Goal: Task Accomplishment & Management: Use online tool/utility

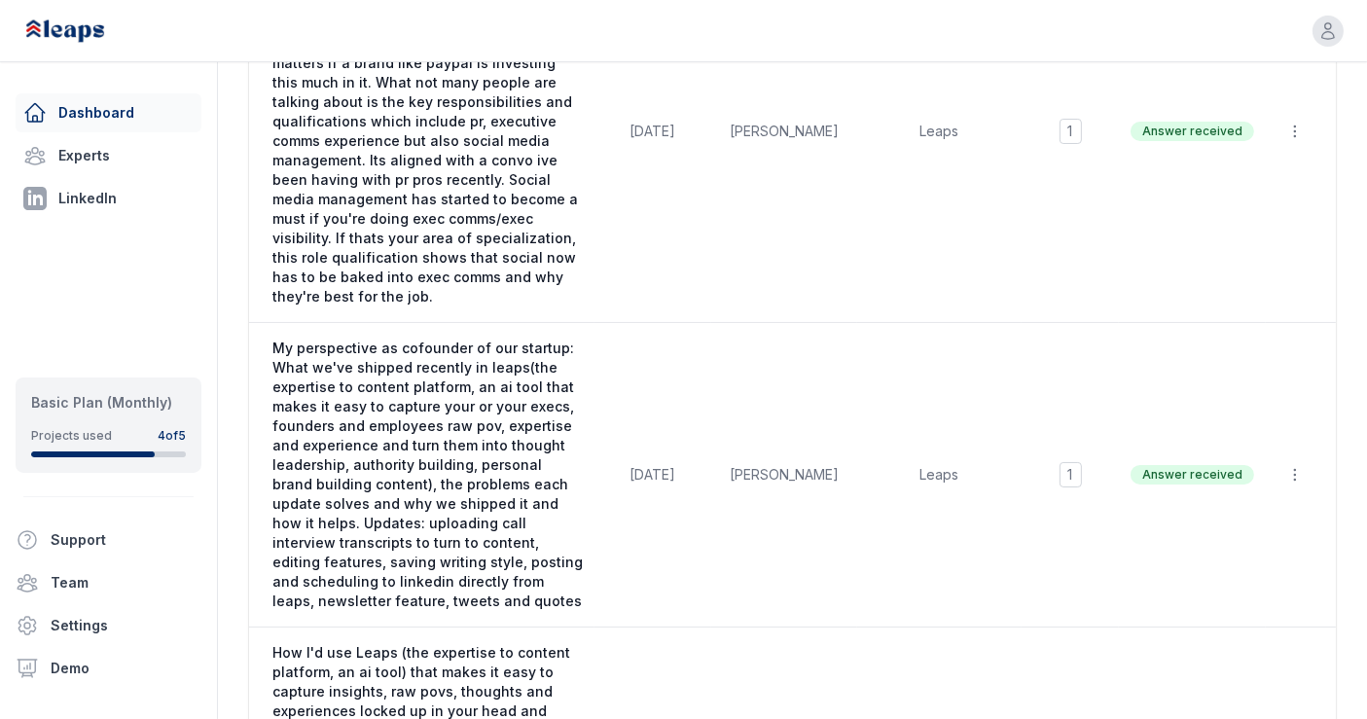
scroll to position [503, 0]
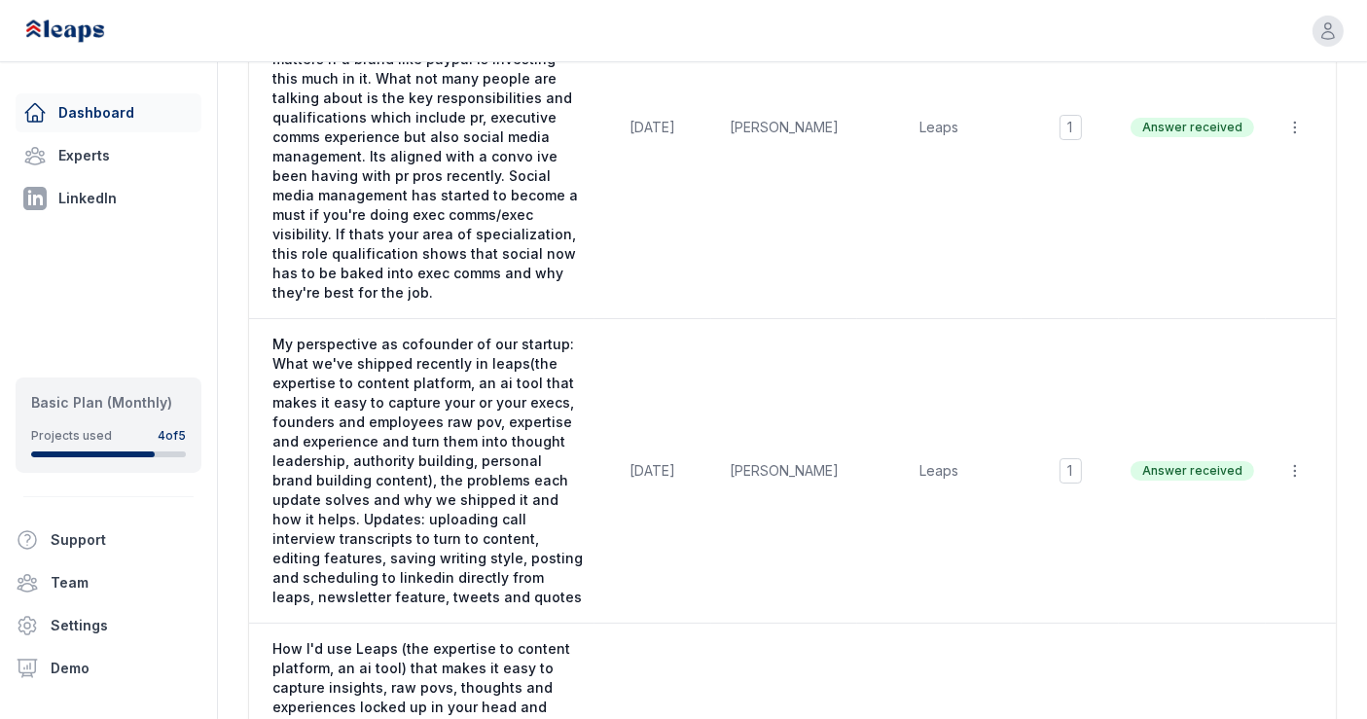
click at [509, 489] on span "My perspective as cofounder of our startup: What we've shipped recently in leap…" at bounding box center [427, 471] width 310 height 272
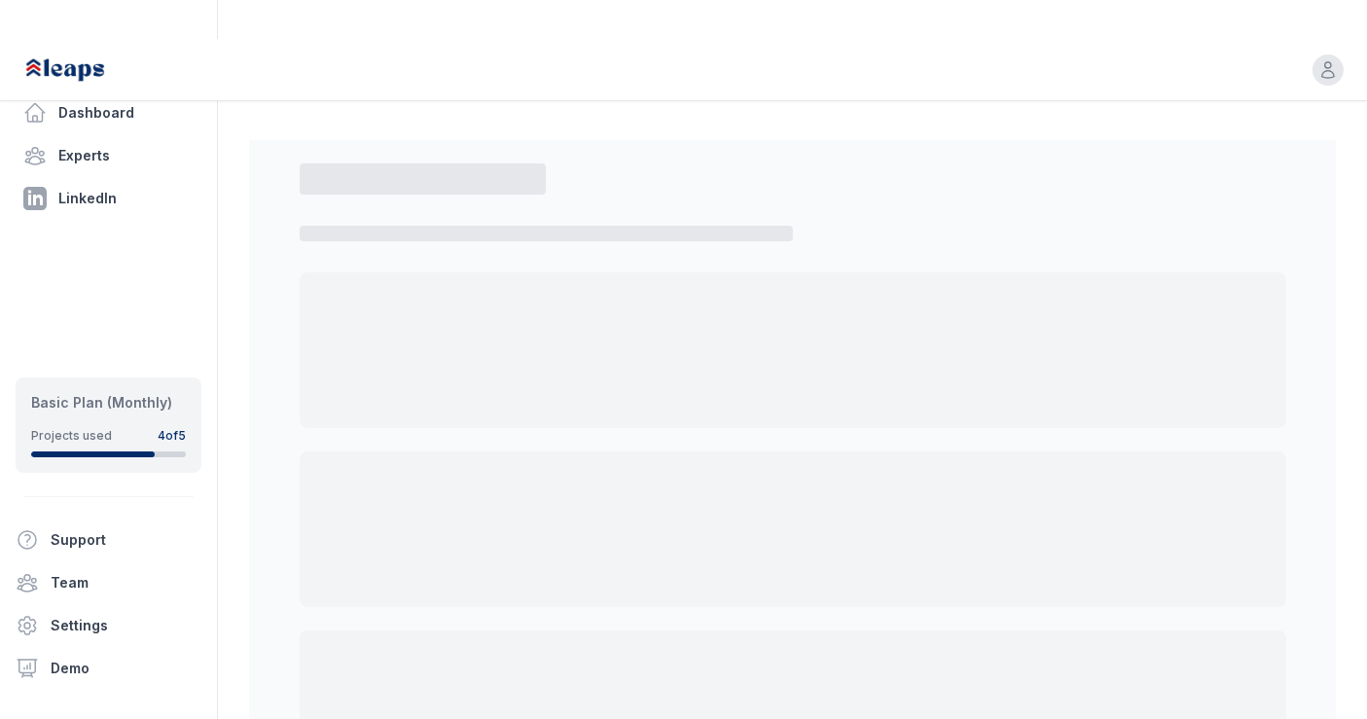
select select "*"
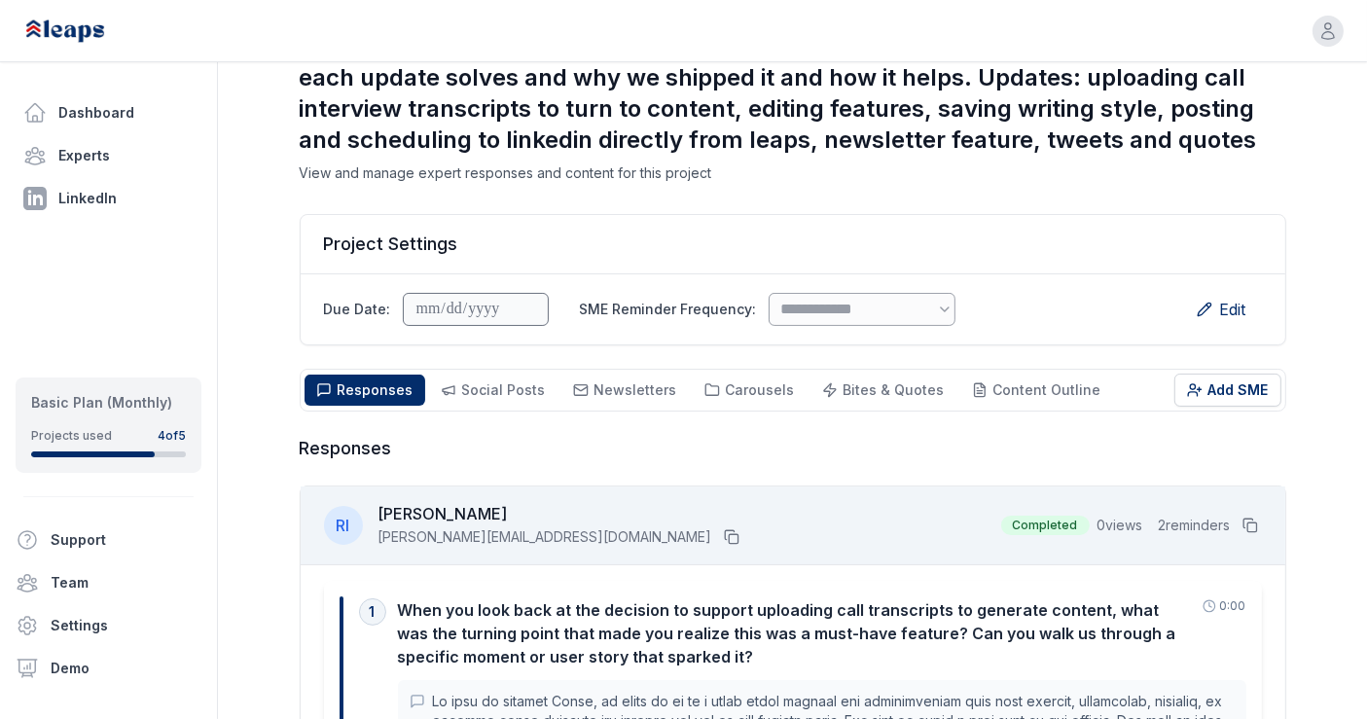
click at [475, 381] on span "Social Posts" at bounding box center [504, 389] width 84 height 17
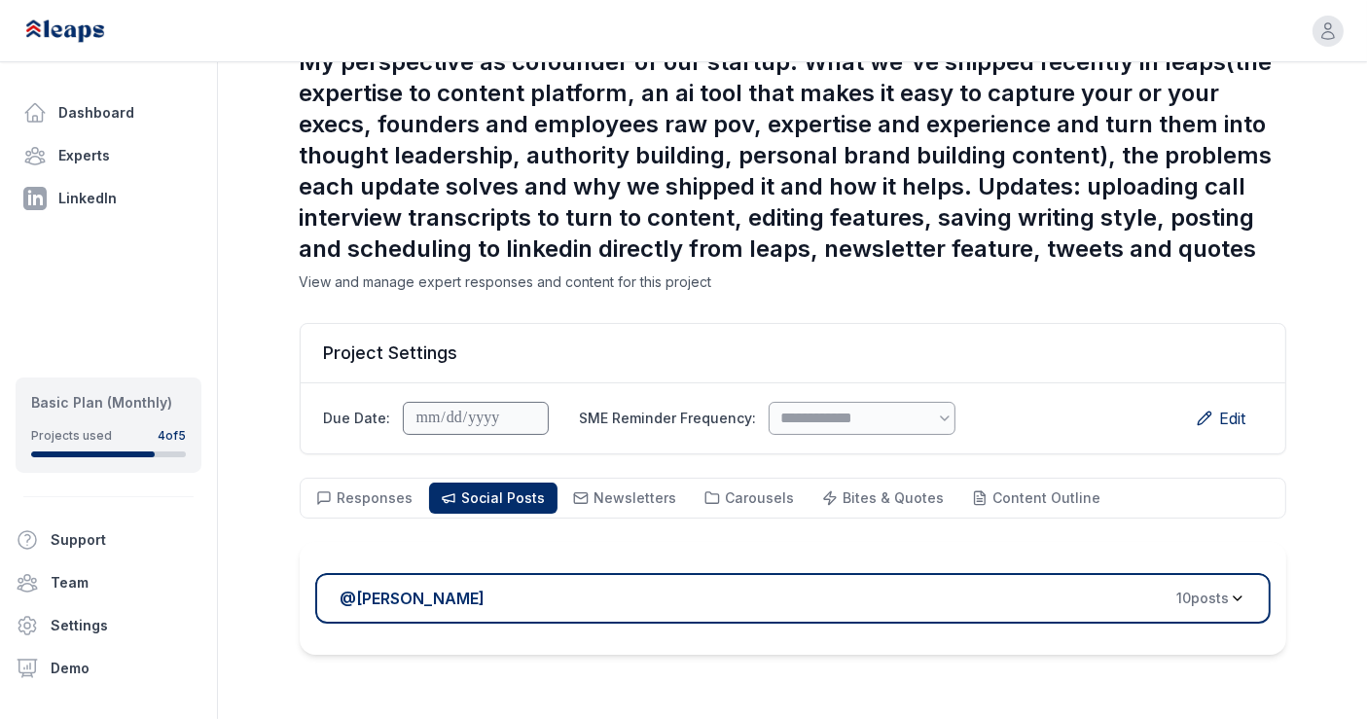
scroll to position [139, 0]
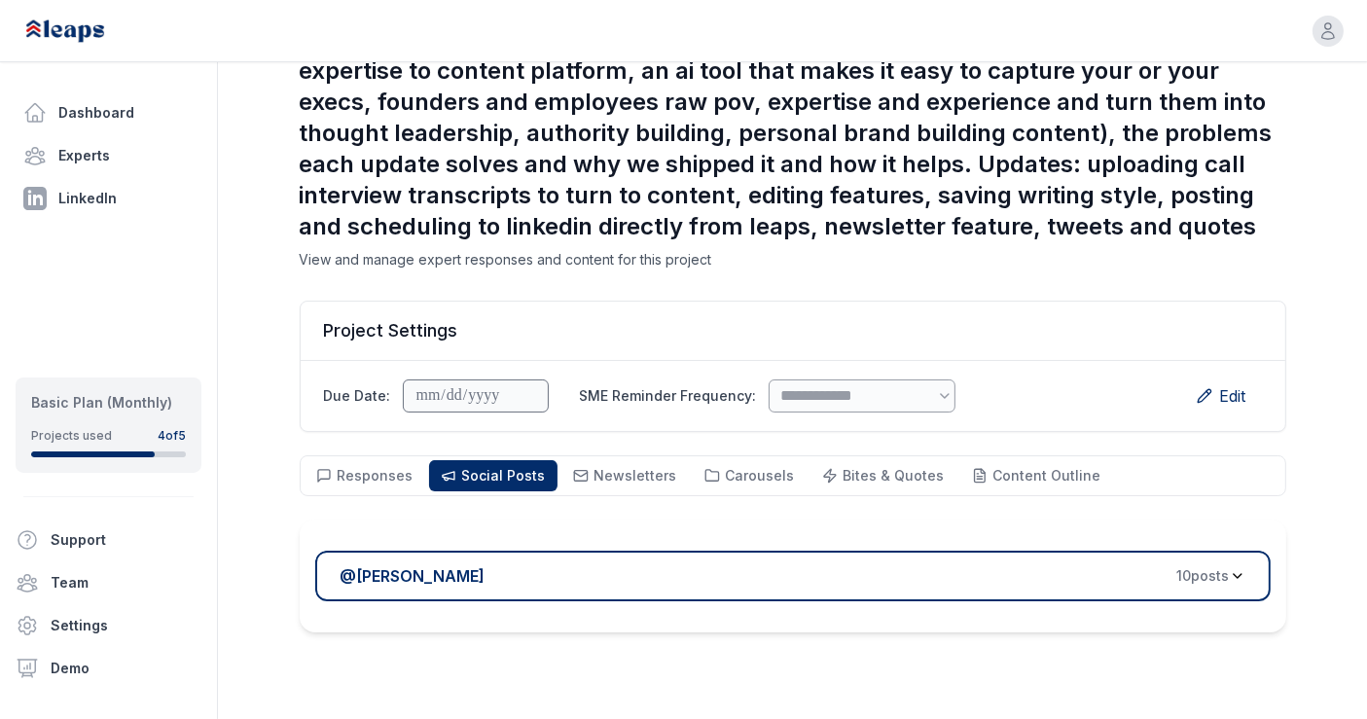
click at [542, 564] on div "@ [PERSON_NAME] 10 post s" at bounding box center [784, 575] width 889 height 23
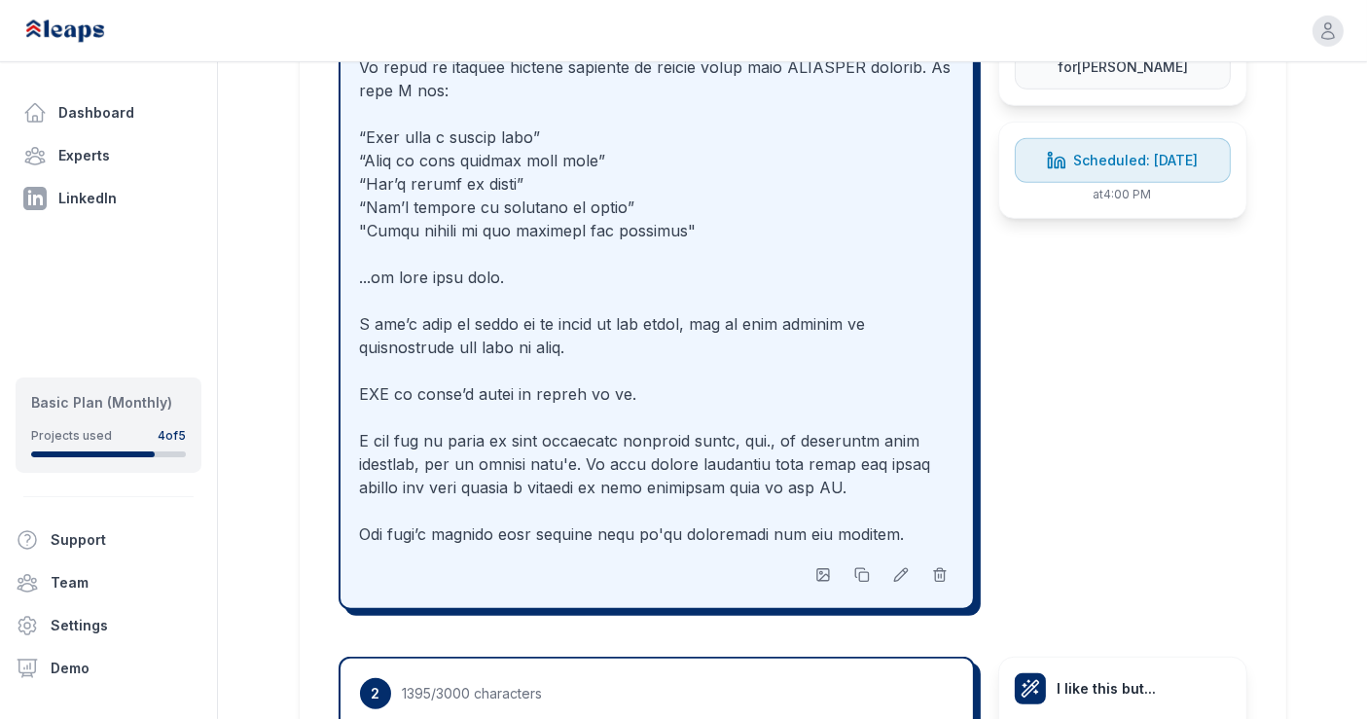
scroll to position [1164, 0]
click at [821, 568] on icon "button" at bounding box center [823, 576] width 16 height 16
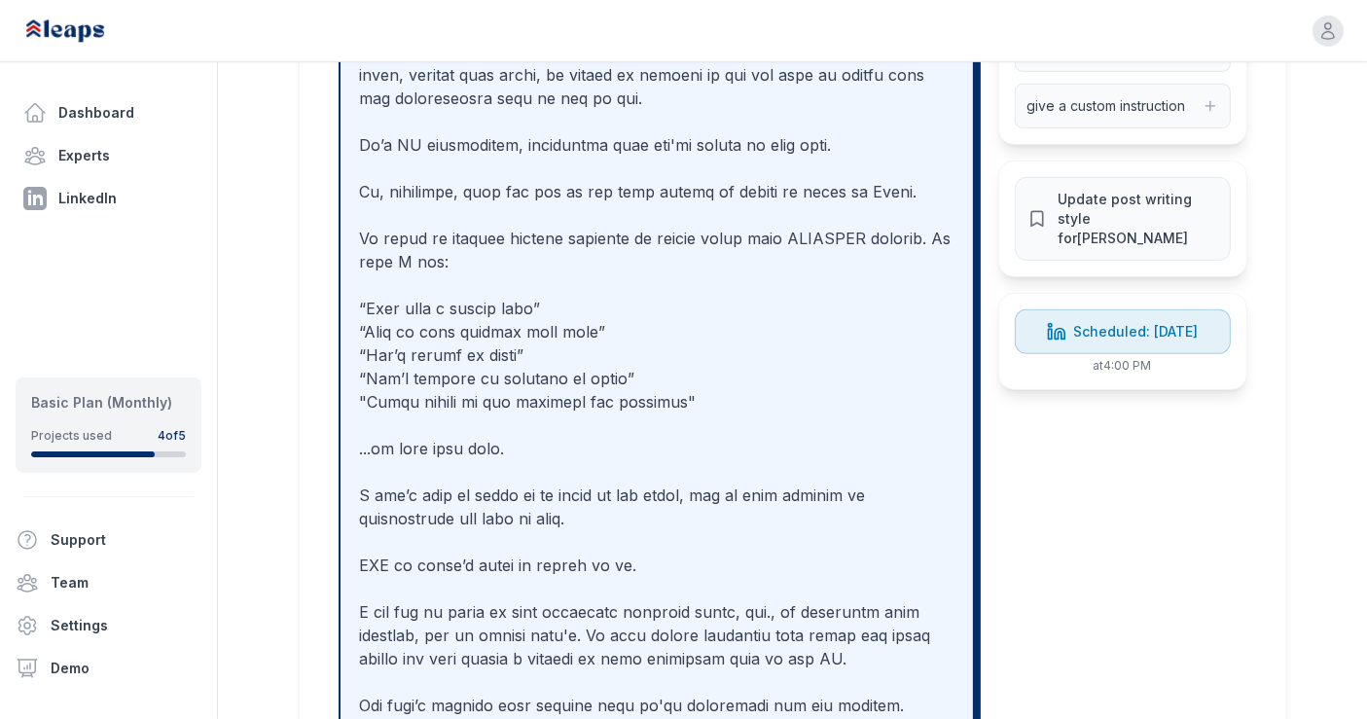
scroll to position [993, 0]
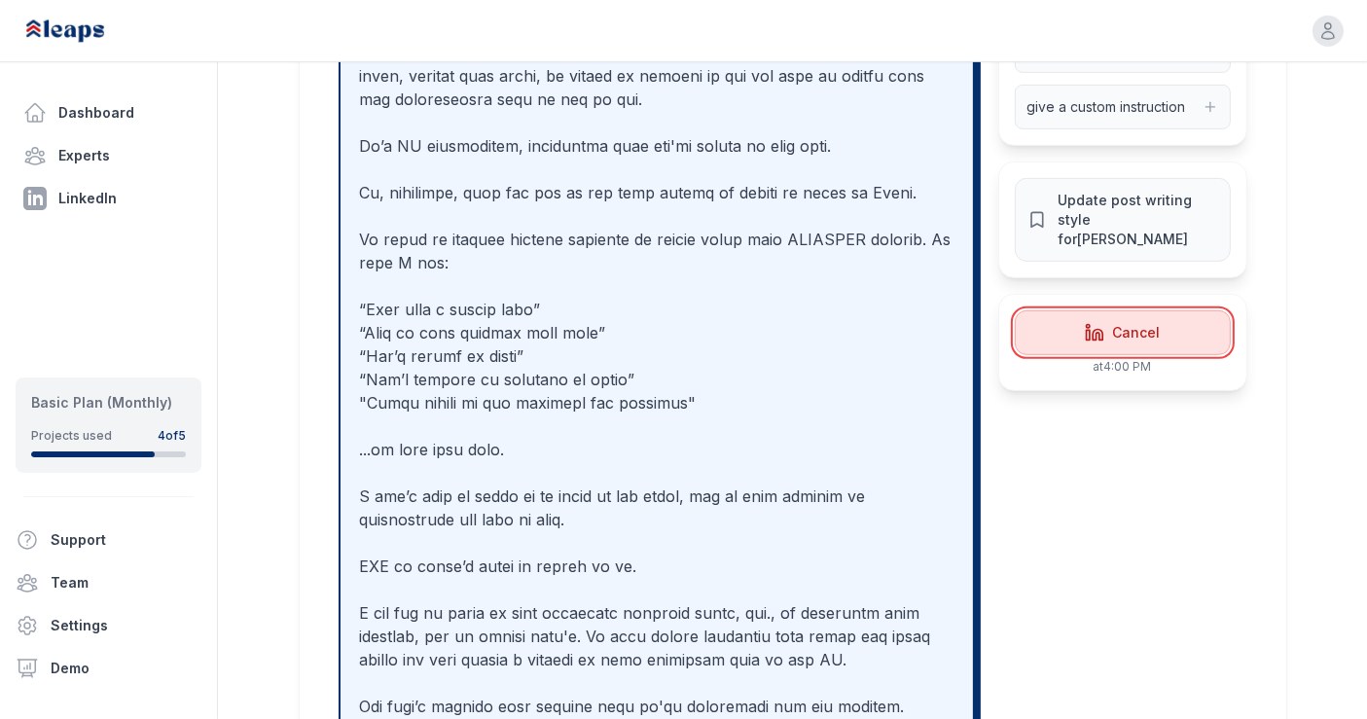
click at [1112, 323] on span "Cancel" at bounding box center [1136, 332] width 48 height 19
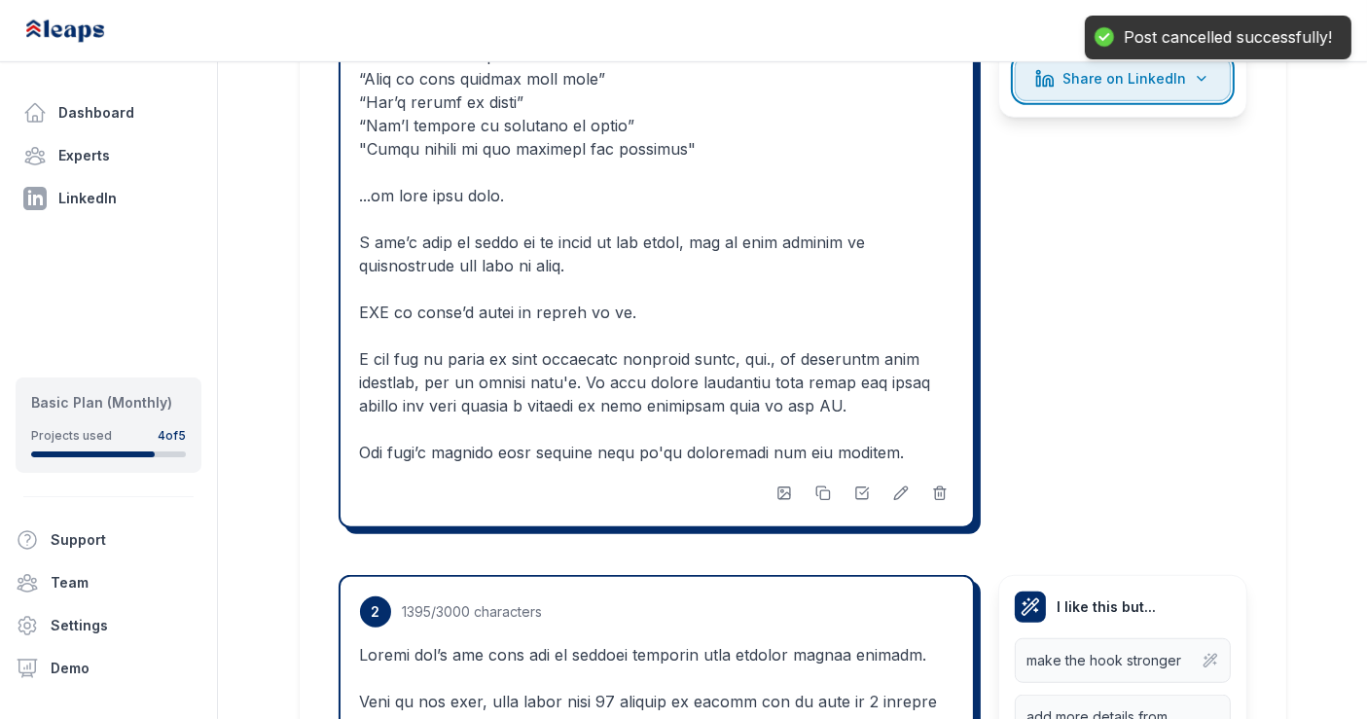
scroll to position [1250, 0]
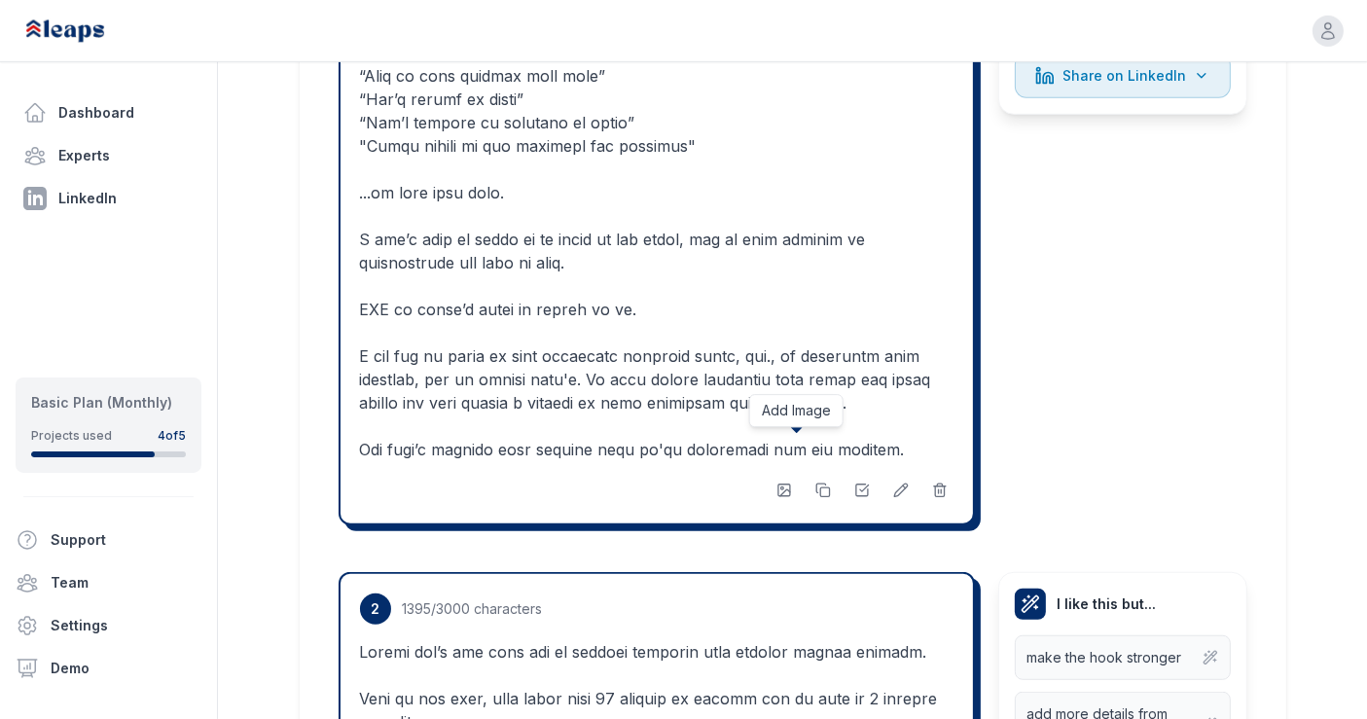
click at [787, 477] on button "button" at bounding box center [783, 490] width 27 height 27
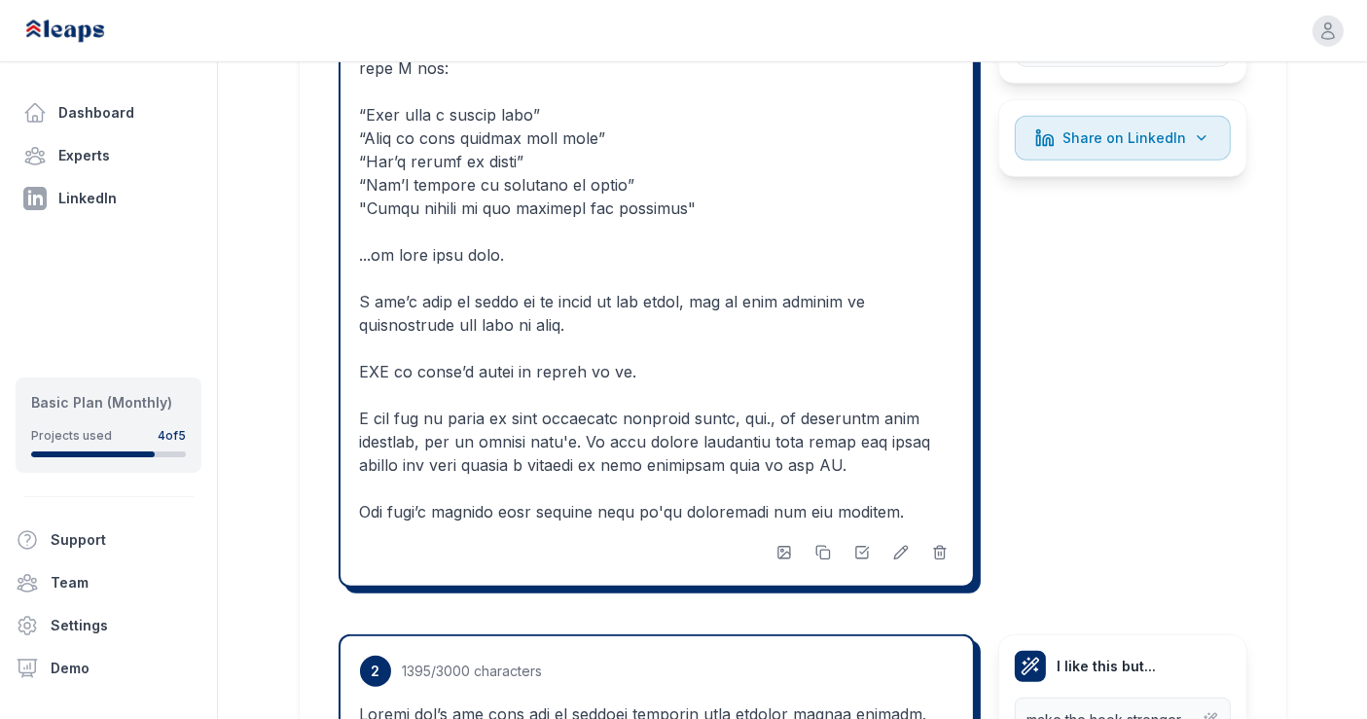
scroll to position [1195, 0]
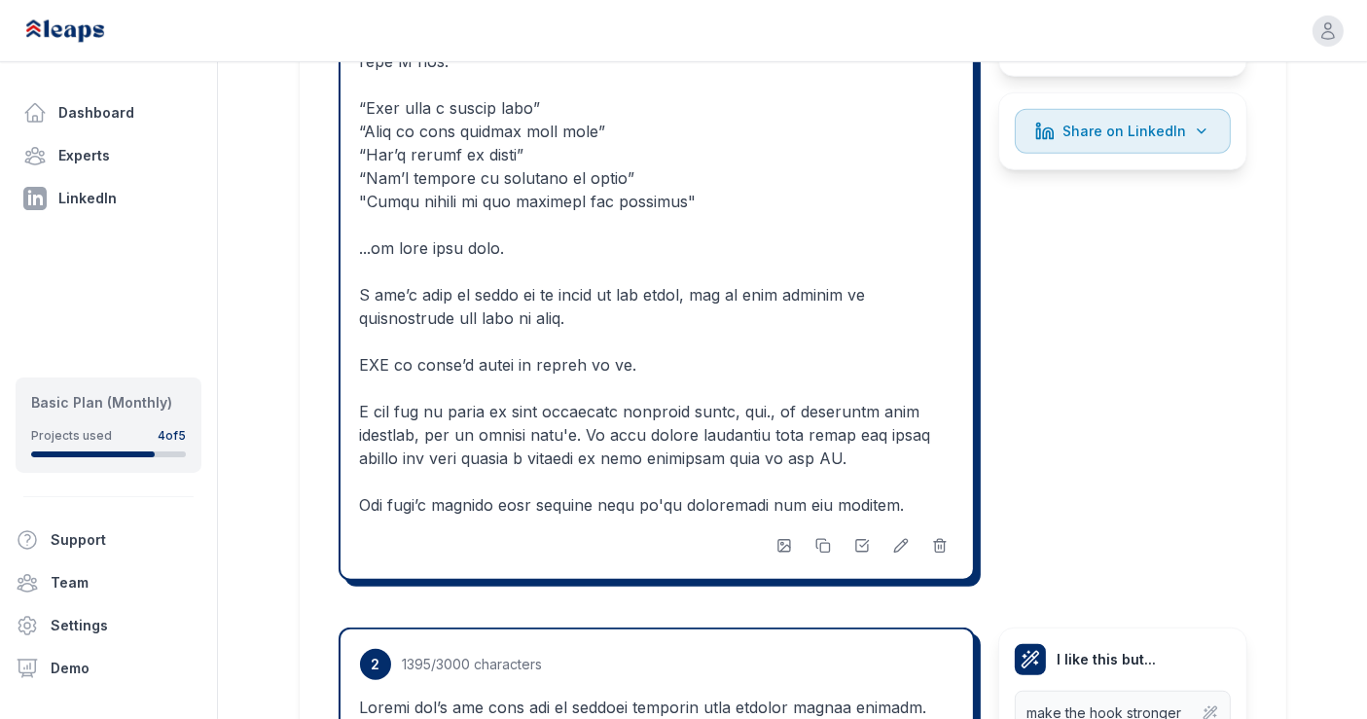
click at [788, 538] on icon "button" at bounding box center [784, 546] width 16 height 16
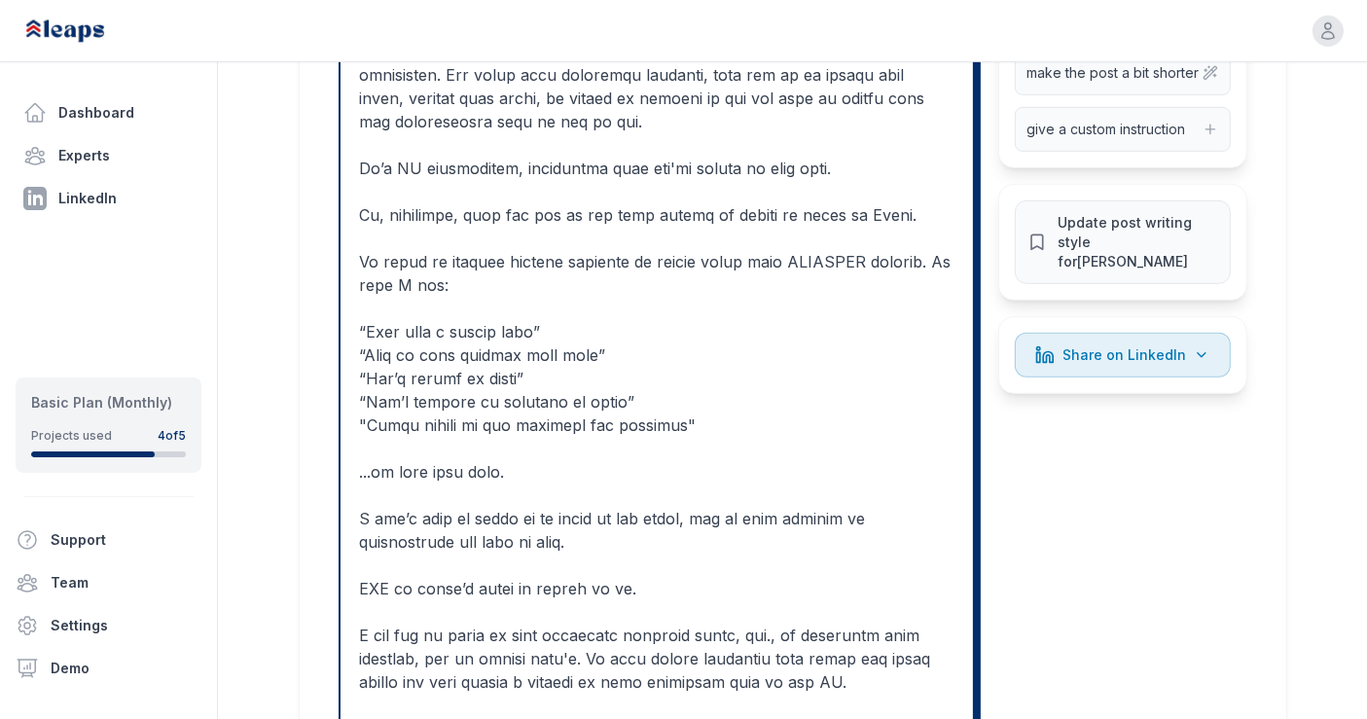
scroll to position [967, 0]
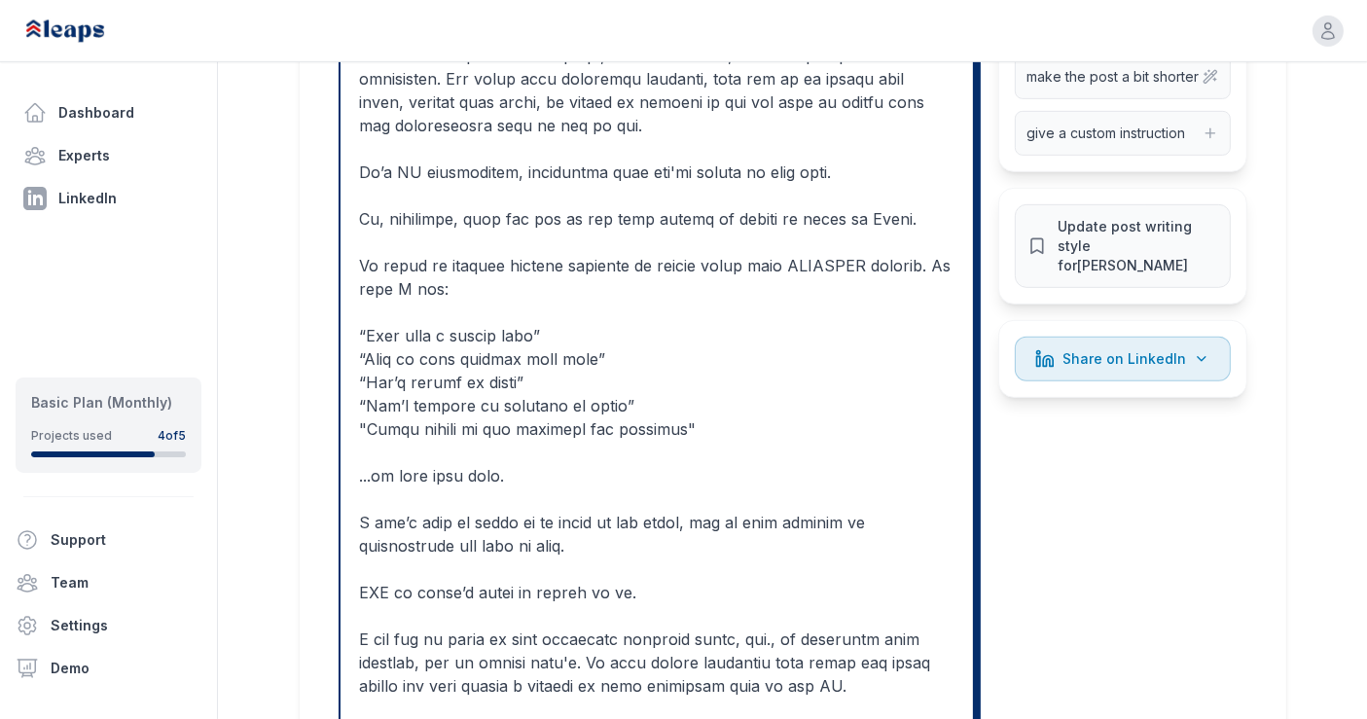
click at [1075, 436] on div "1 1304 /3000 characters (edited) I like this but... make the hook stronger add …" at bounding box center [793, 519] width 909 height 1352
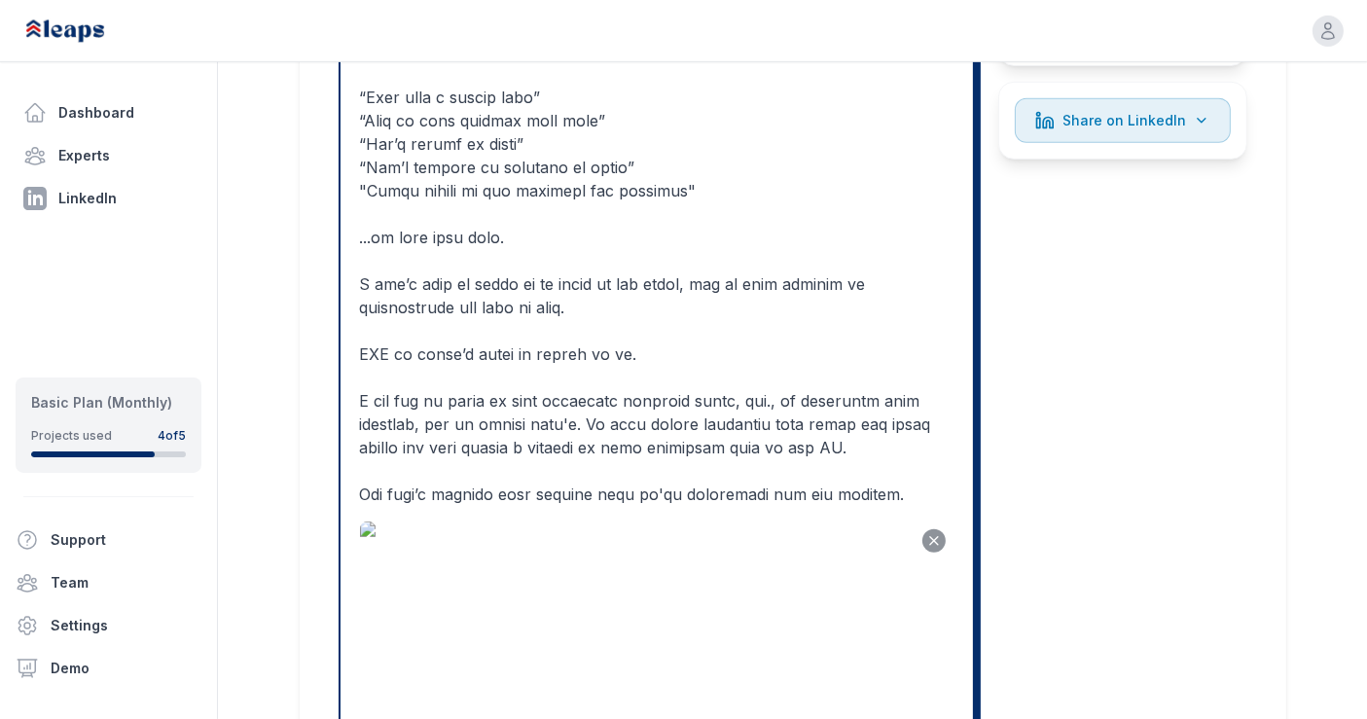
scroll to position [1204, 0]
click at [935, 534] on icon "Remove image" at bounding box center [934, 542] width 16 height 16
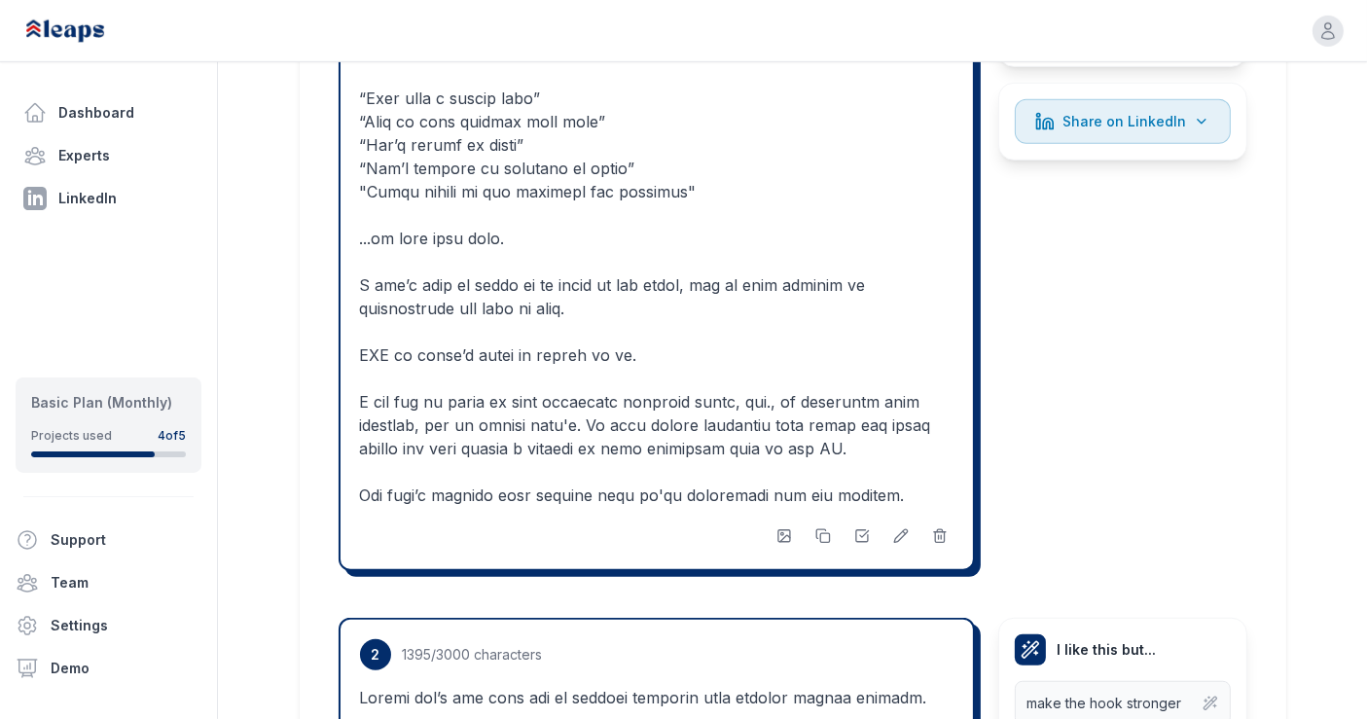
click at [1080, 464] on div "1 1304 /3000 characters (edited) I like this but... make the hook stronger add …" at bounding box center [793, 96] width 909 height 981
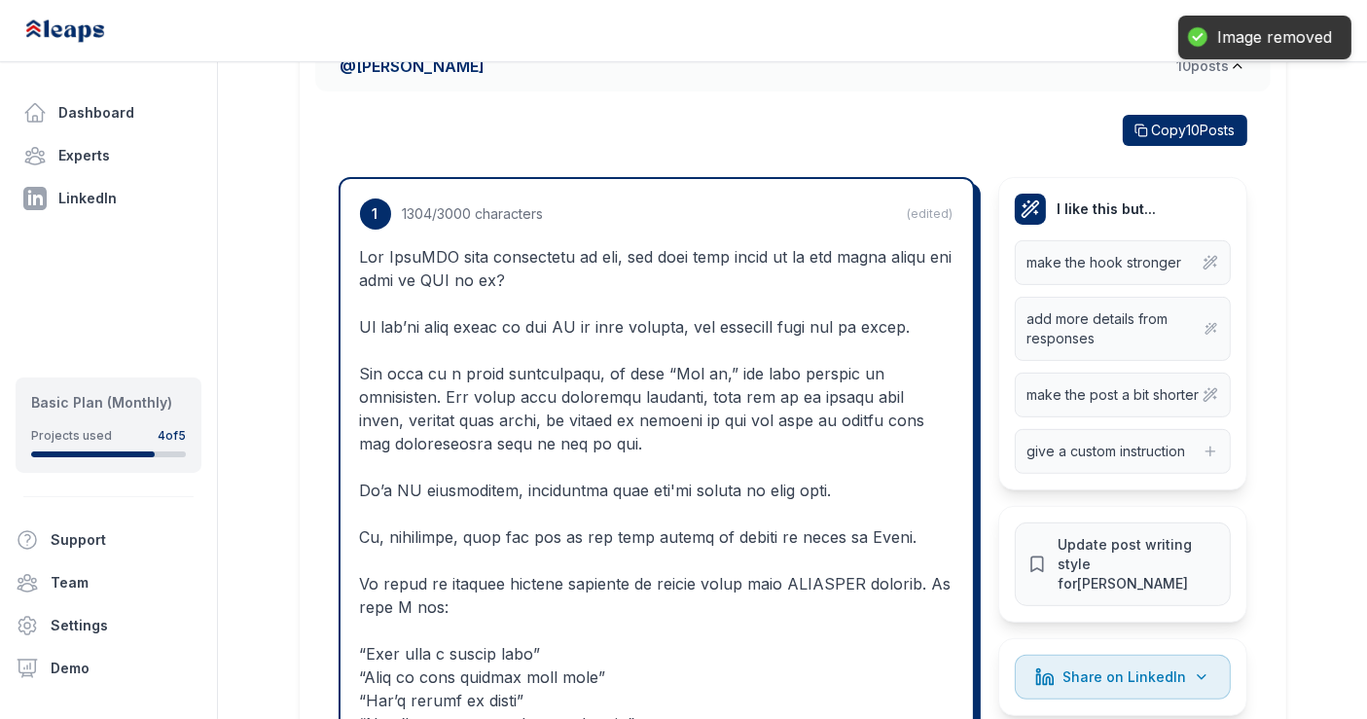
scroll to position [647, 0]
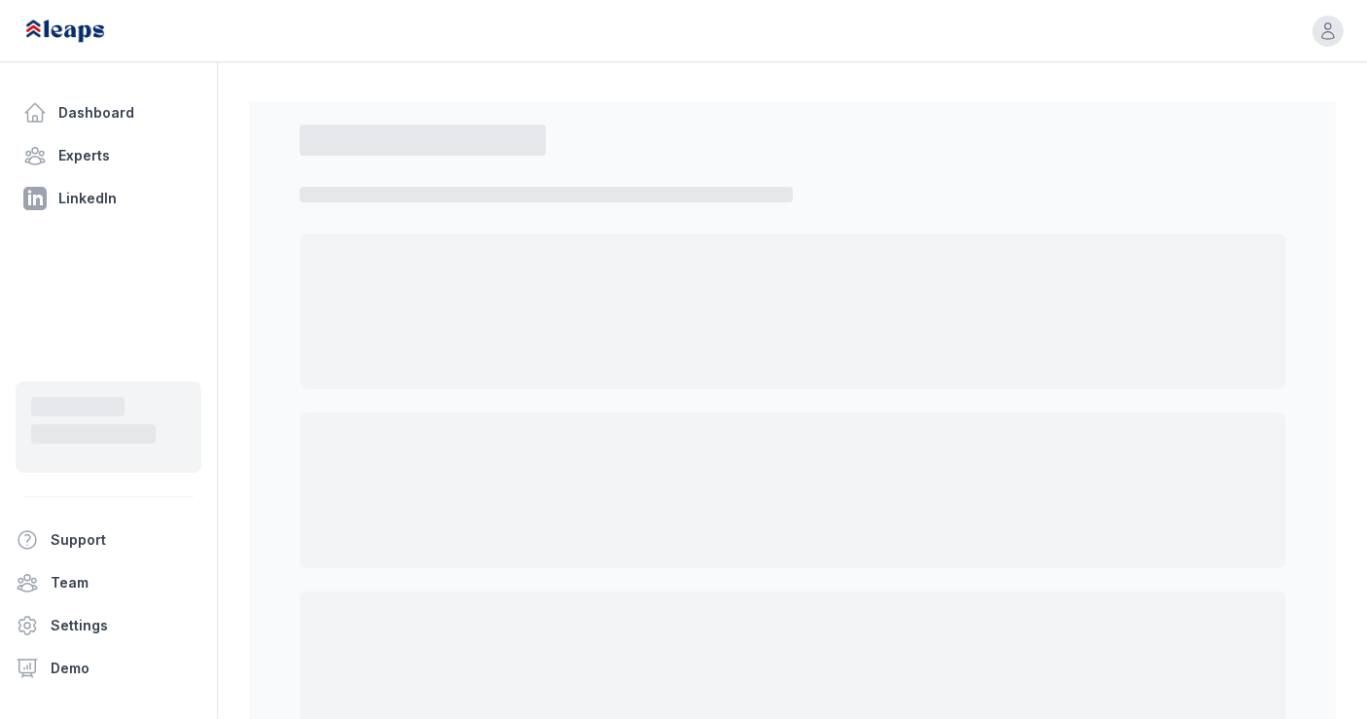
scroll to position [139, 0]
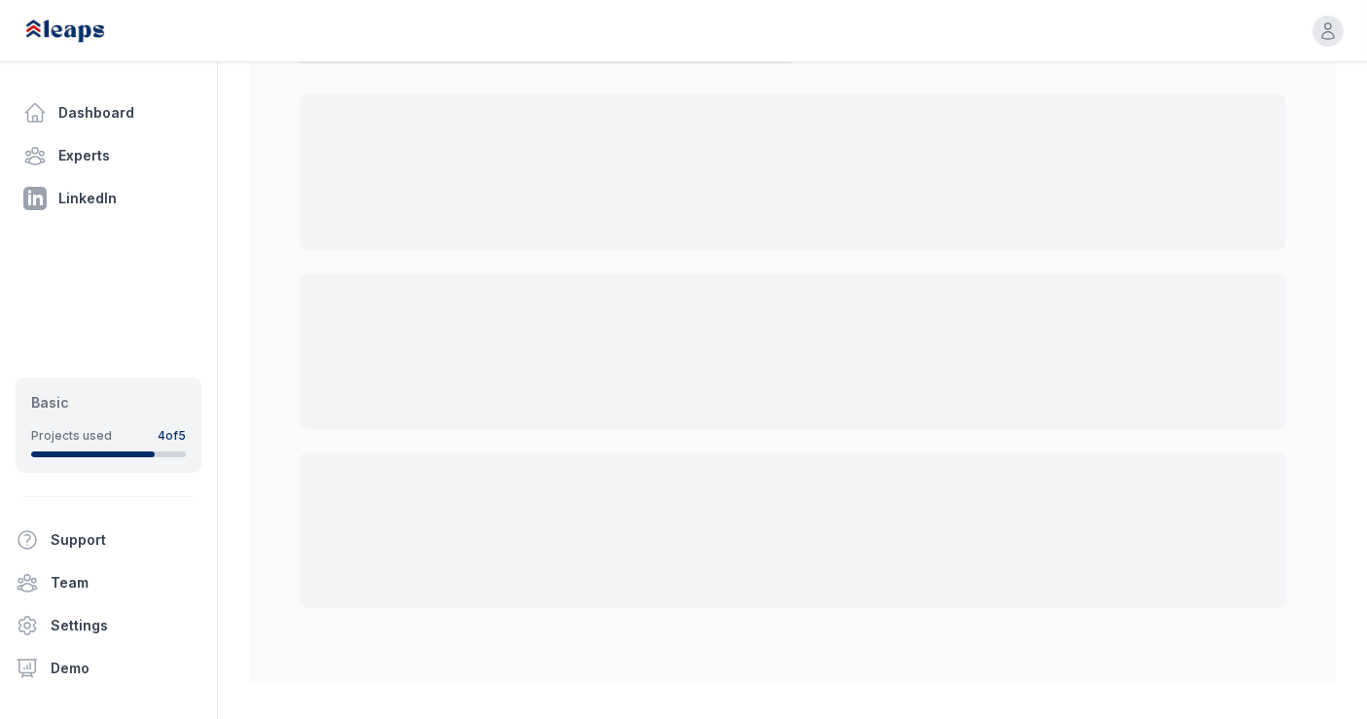
select select "*"
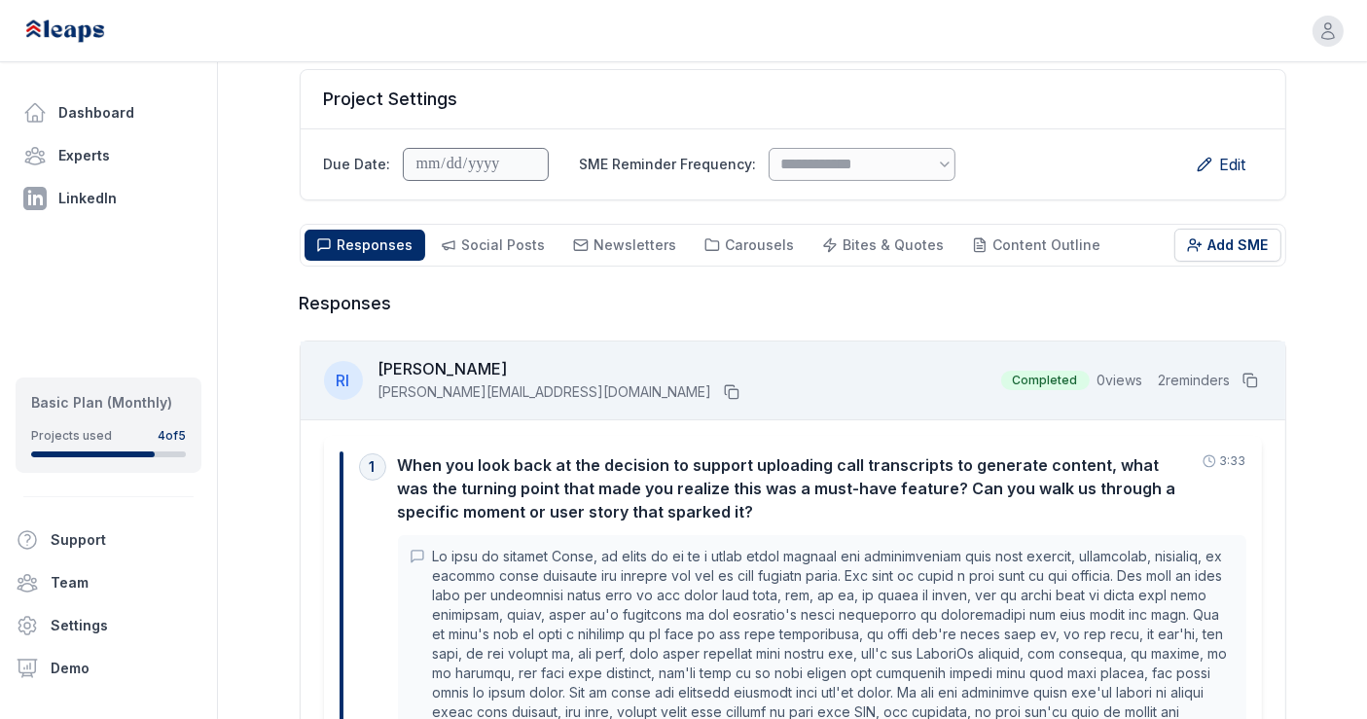
click at [490, 236] on span "Social Posts" at bounding box center [504, 244] width 84 height 17
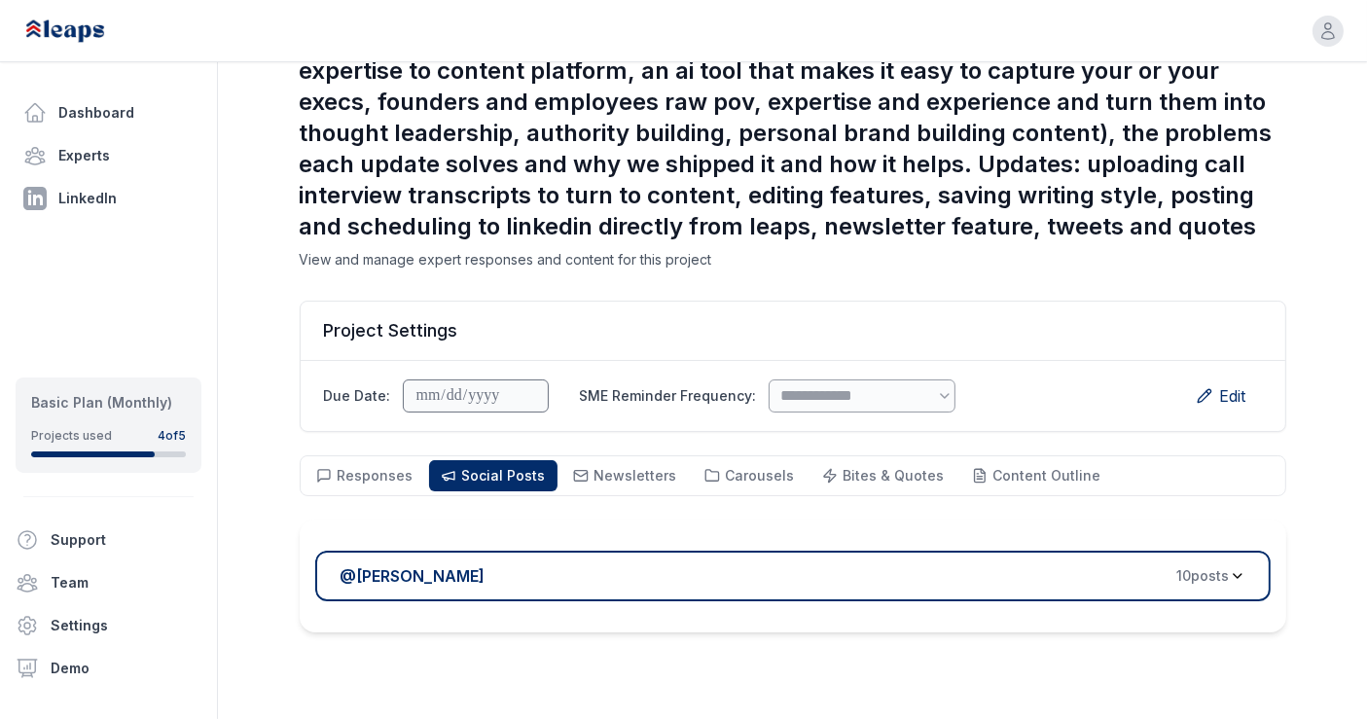
click at [883, 564] on div "@ [PERSON_NAME] 10 post s" at bounding box center [784, 575] width 889 height 23
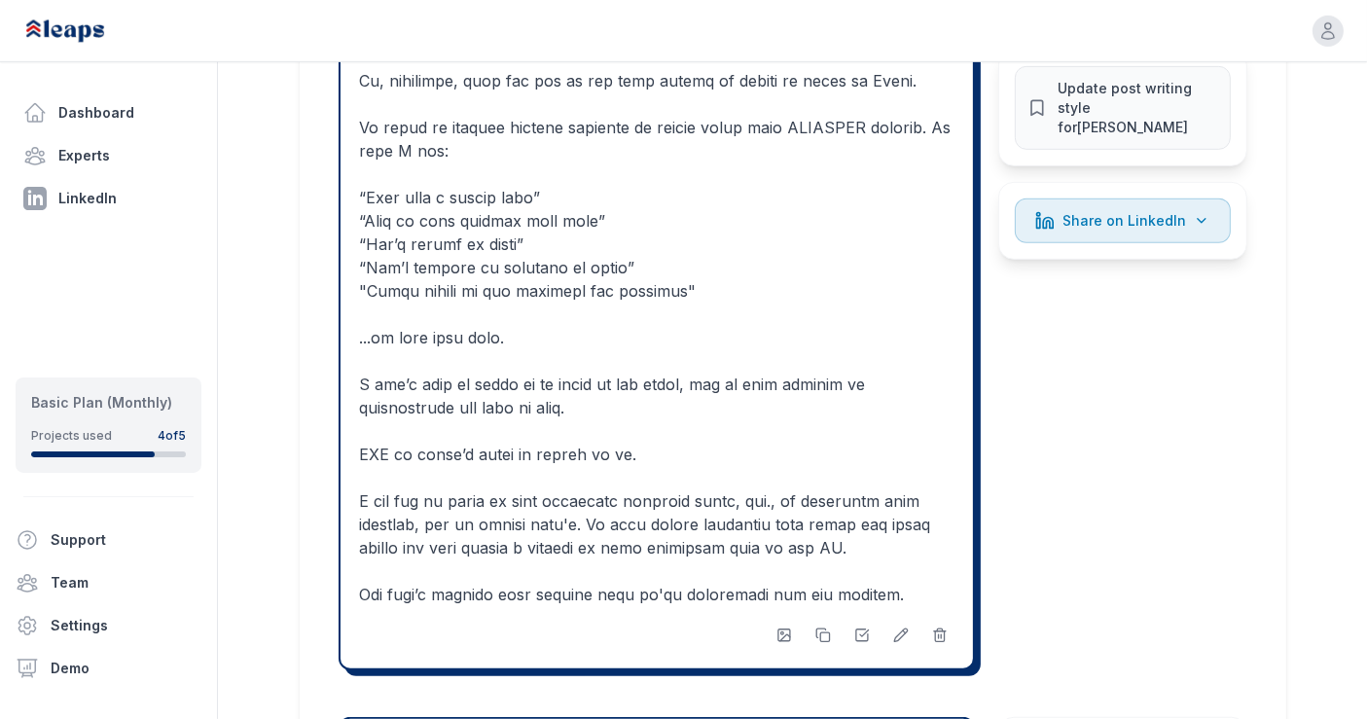
scroll to position [1106, 0]
click at [785, 634] on icon "button" at bounding box center [785, 637] width 10 height 6
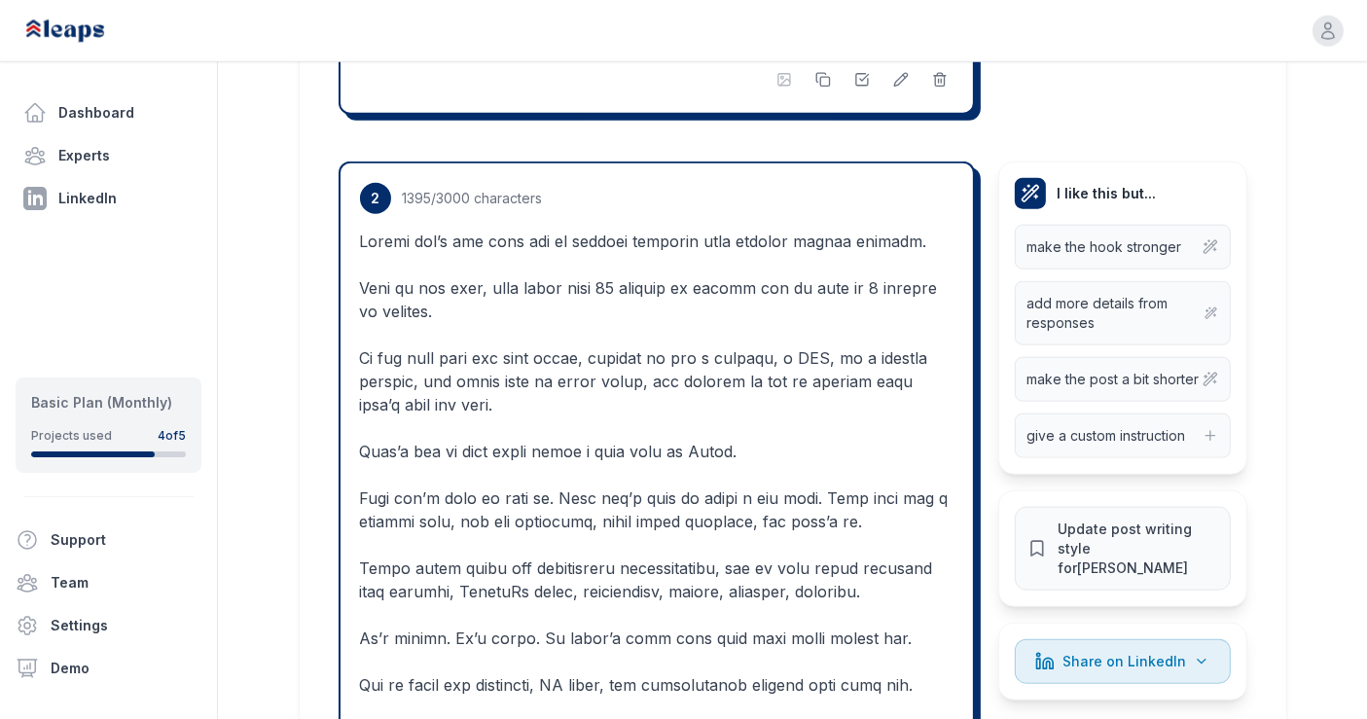
scroll to position [2033, 0]
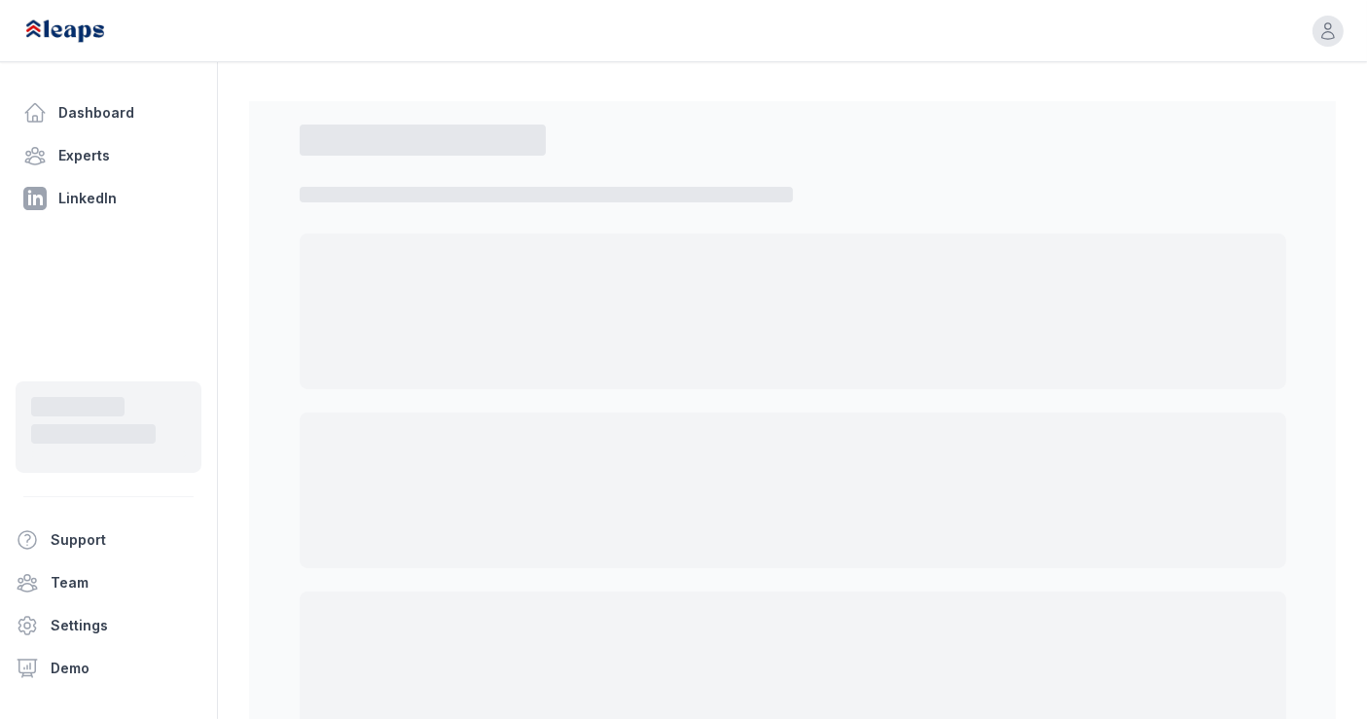
select select "*"
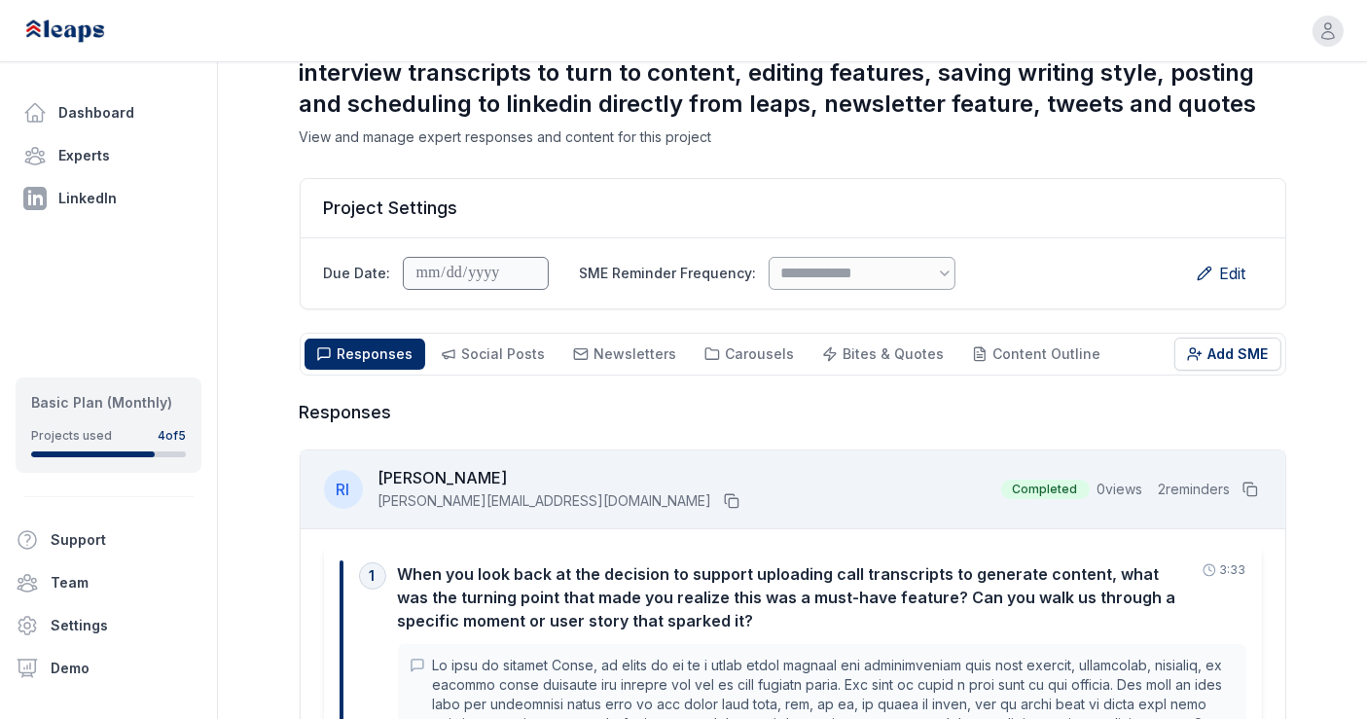
click at [473, 345] on span "Social Posts" at bounding box center [504, 353] width 84 height 17
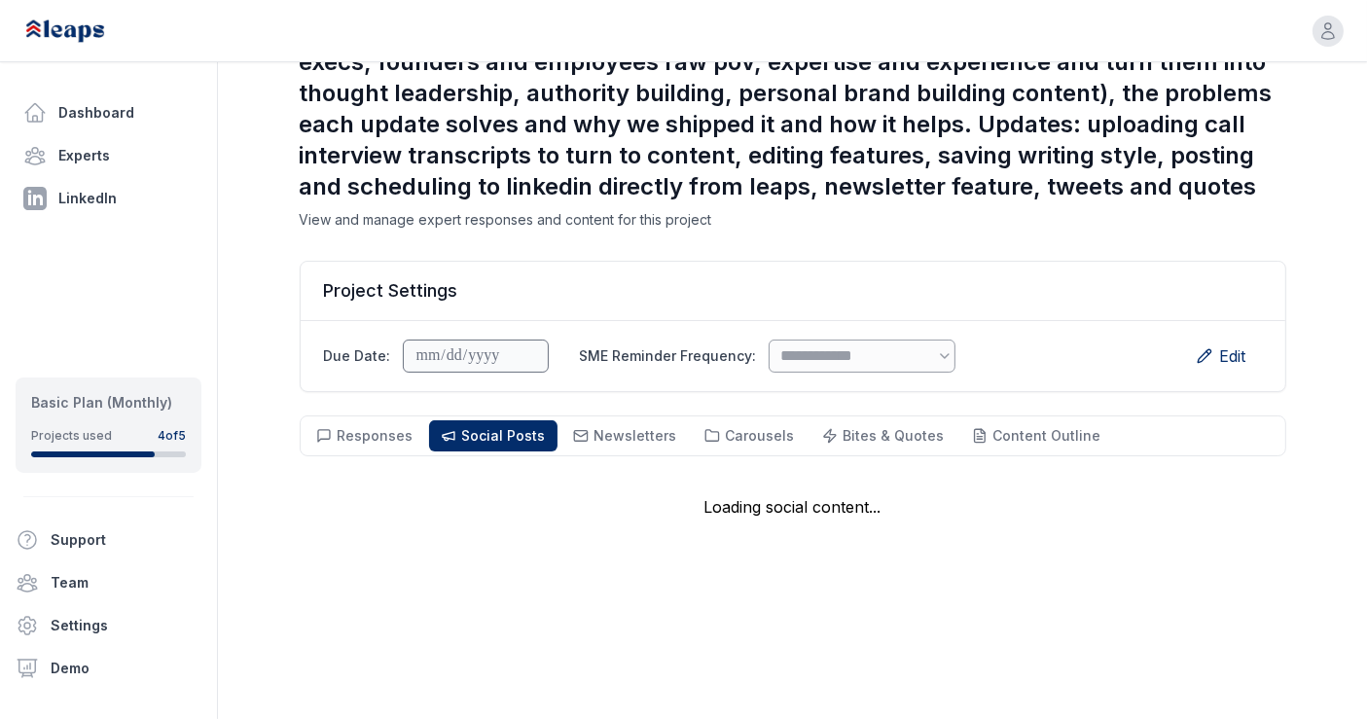
scroll to position [139, 0]
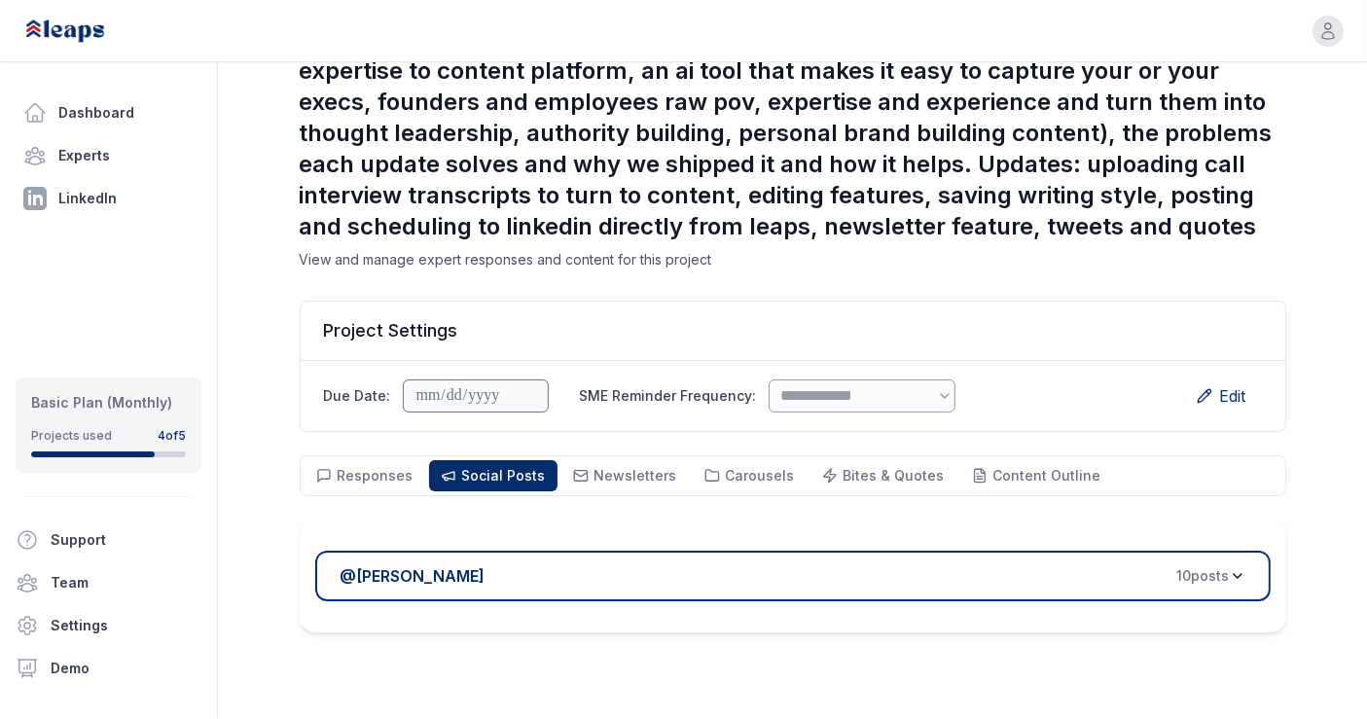
click at [831, 564] on div "@ [PERSON_NAME] 10 post s" at bounding box center [784, 575] width 889 height 23
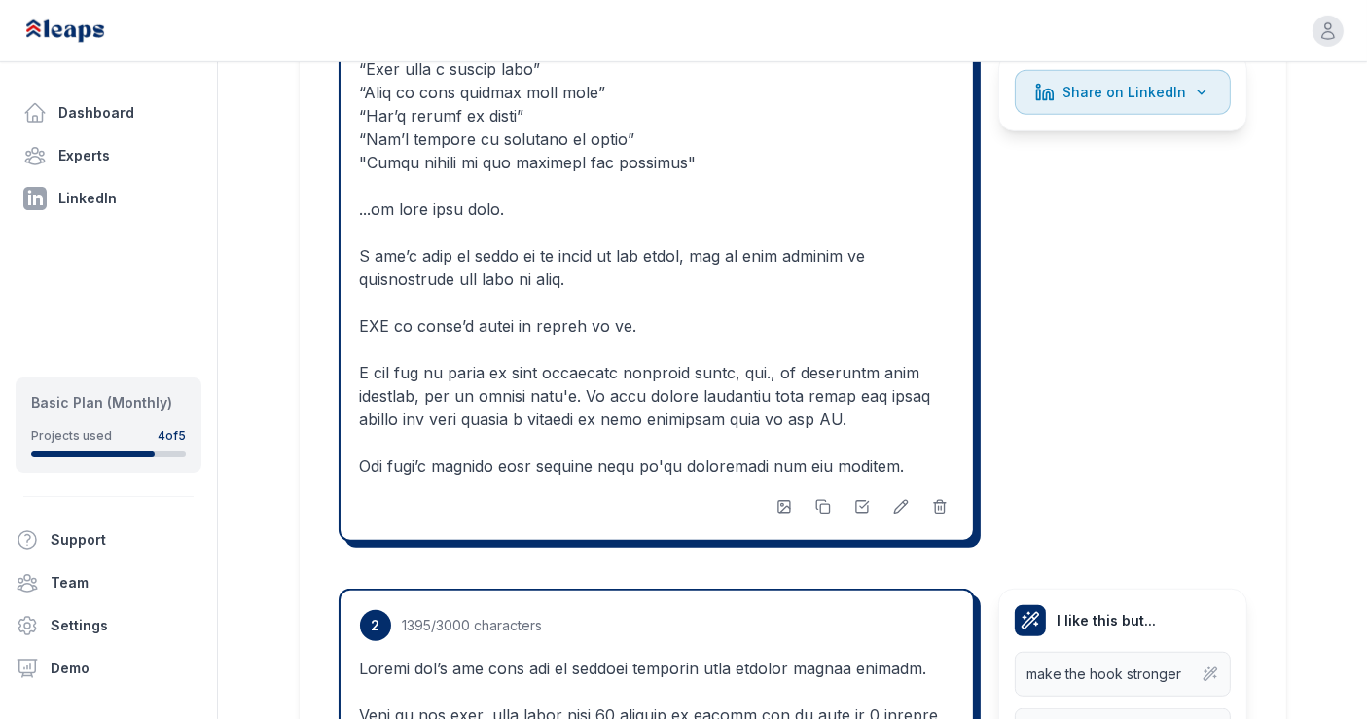
scroll to position [1237, 0]
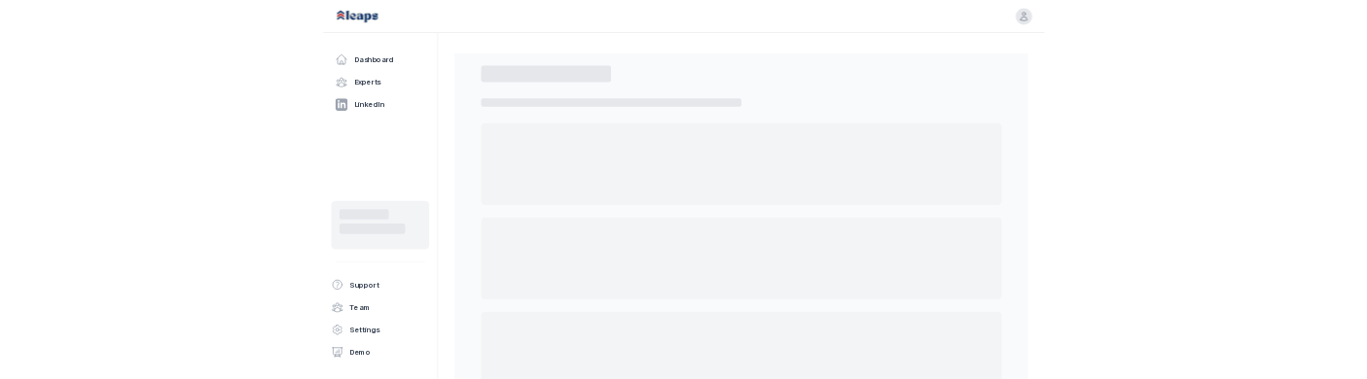
scroll to position [139, 0]
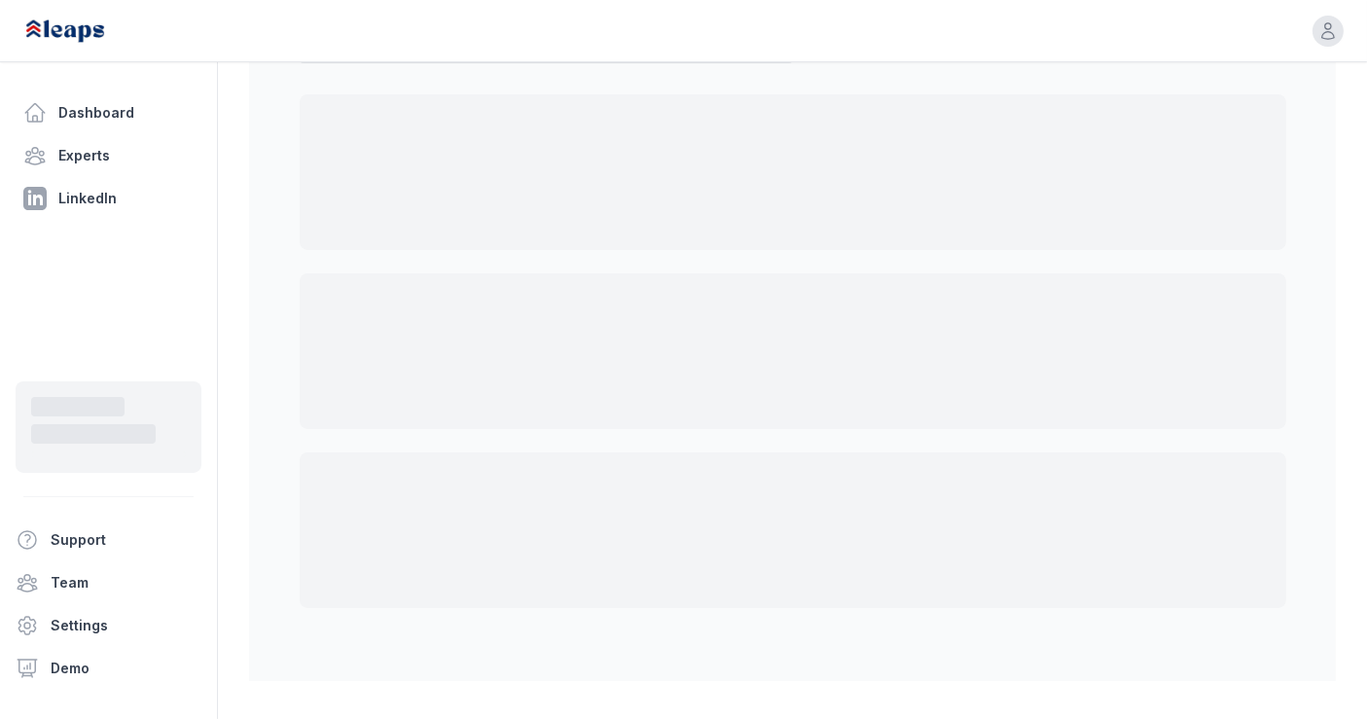
select select "*"
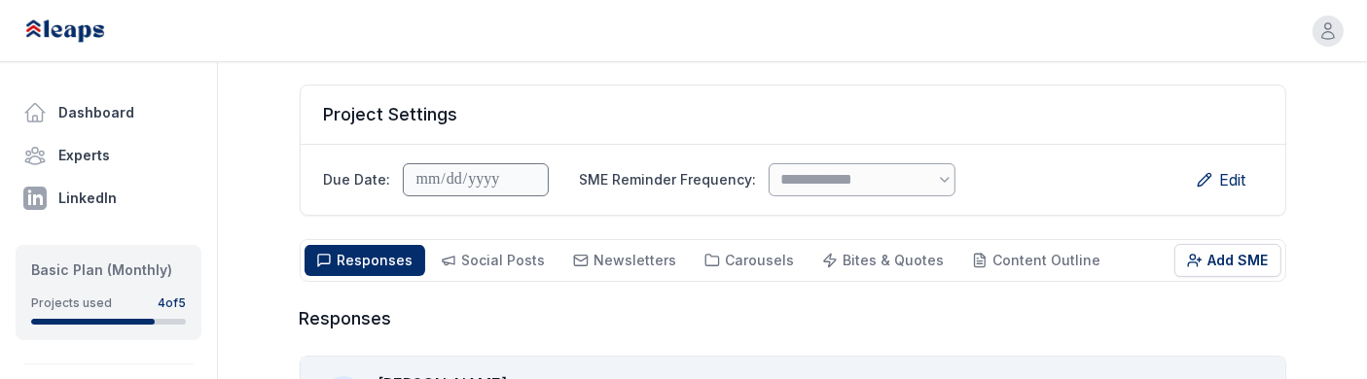
scroll to position [428, 0]
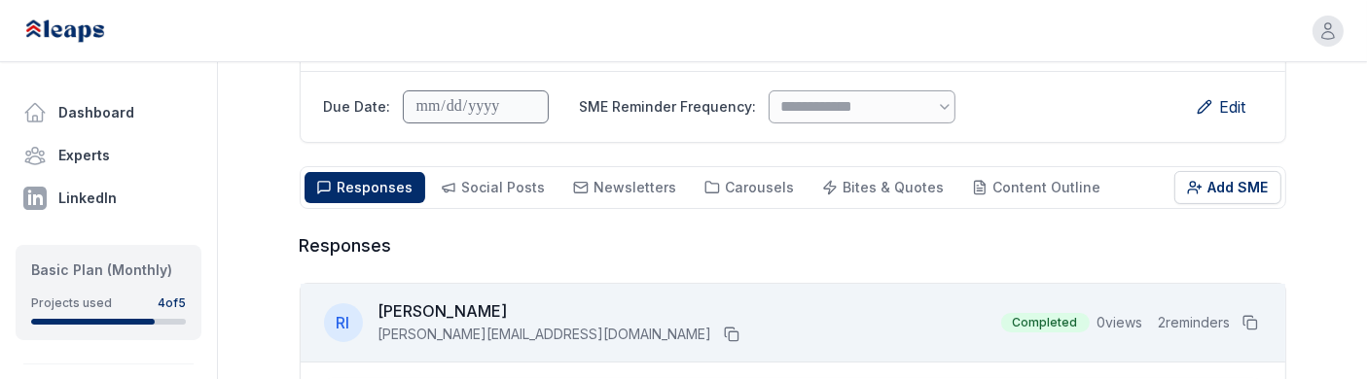
click at [468, 179] on span "Social Posts" at bounding box center [504, 187] width 84 height 17
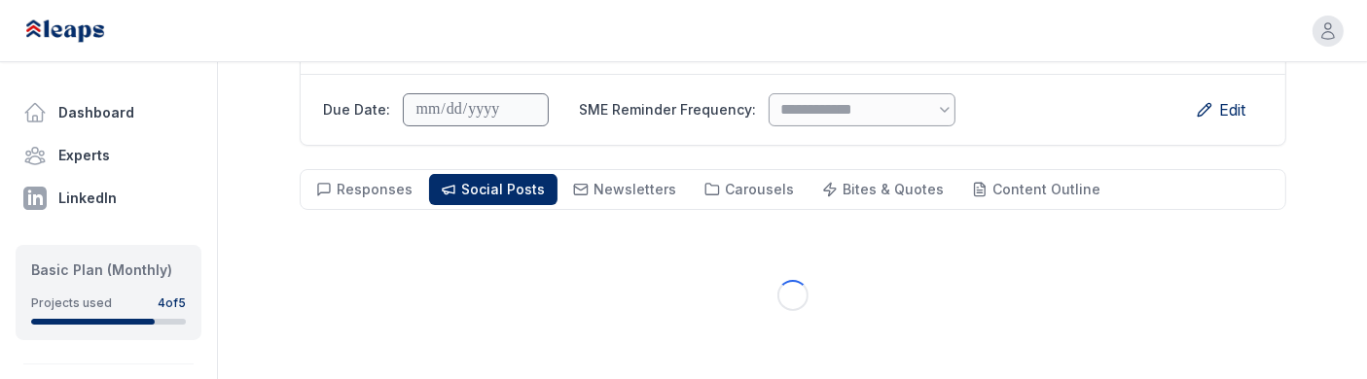
scroll to position [412, 0]
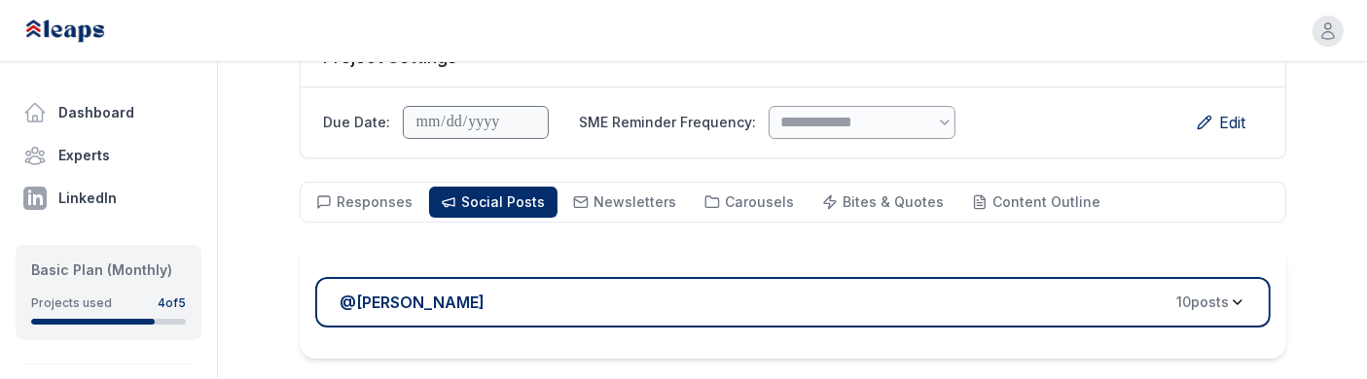
click at [505, 291] on div "@ [PERSON_NAME] 10 post s" at bounding box center [784, 302] width 889 height 23
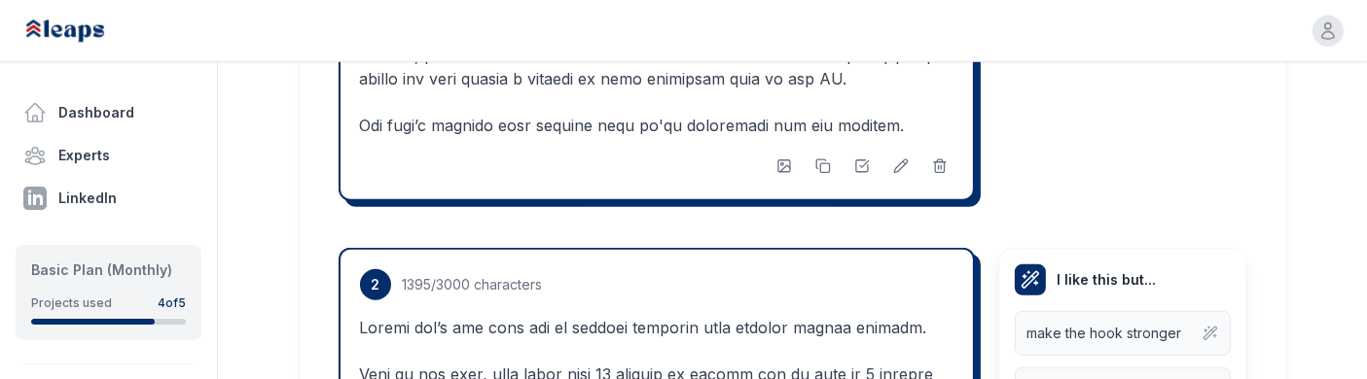
scroll to position [1551, 0]
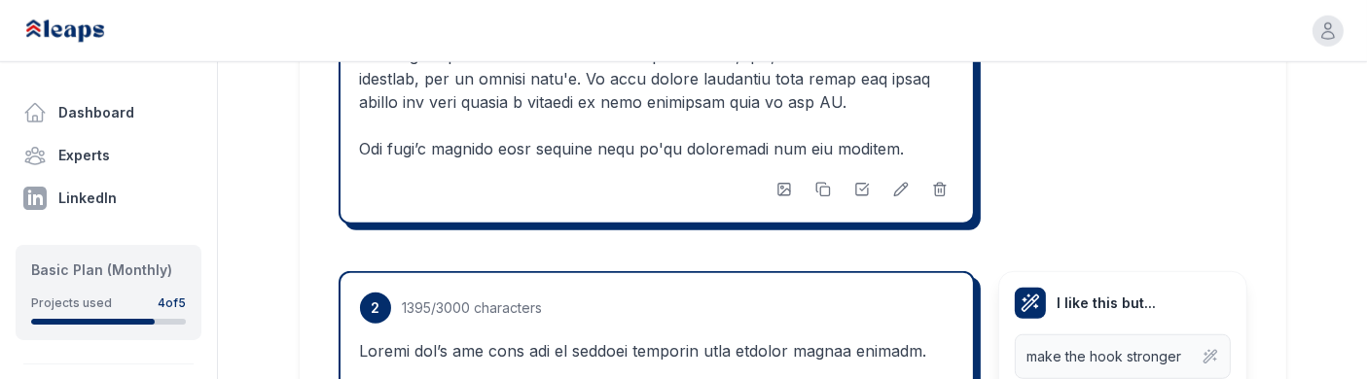
click at [777, 182] on icon "button" at bounding box center [784, 190] width 16 height 16
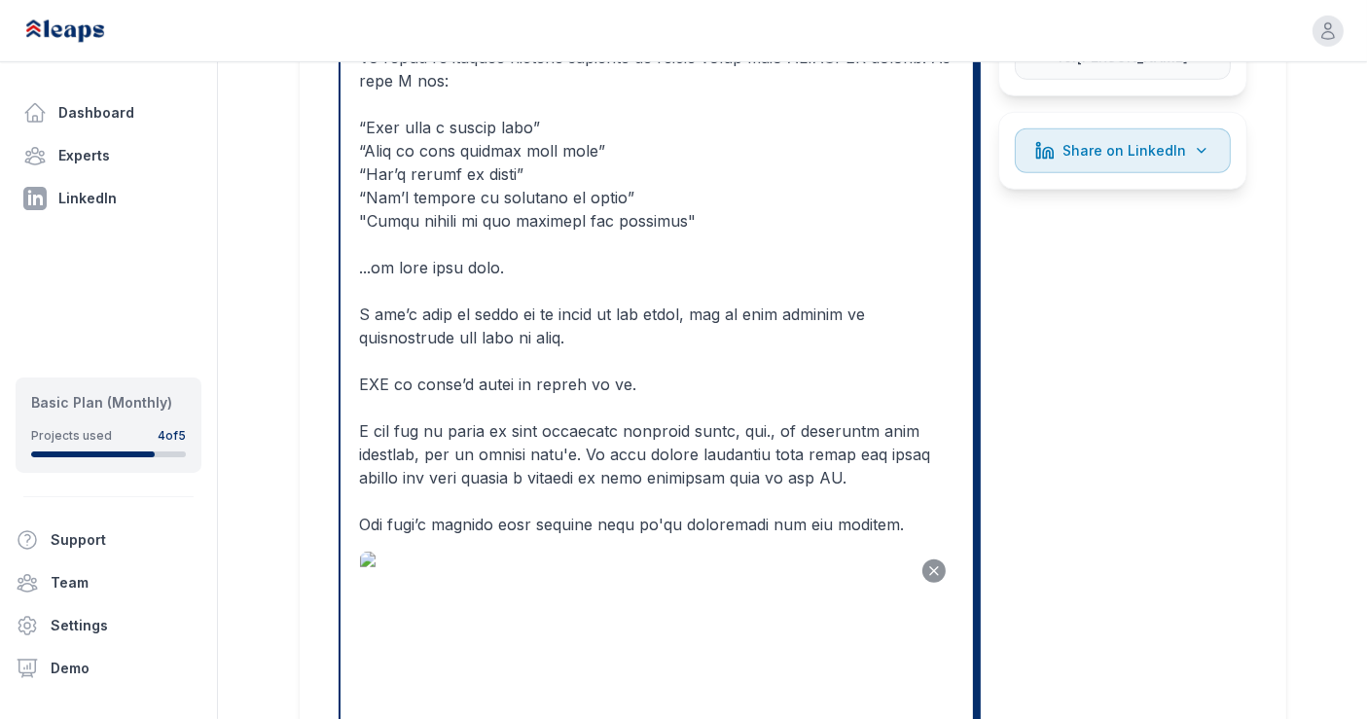
scroll to position [1177, 0]
click at [934, 561] on icon "Remove image" at bounding box center [934, 569] width 16 height 16
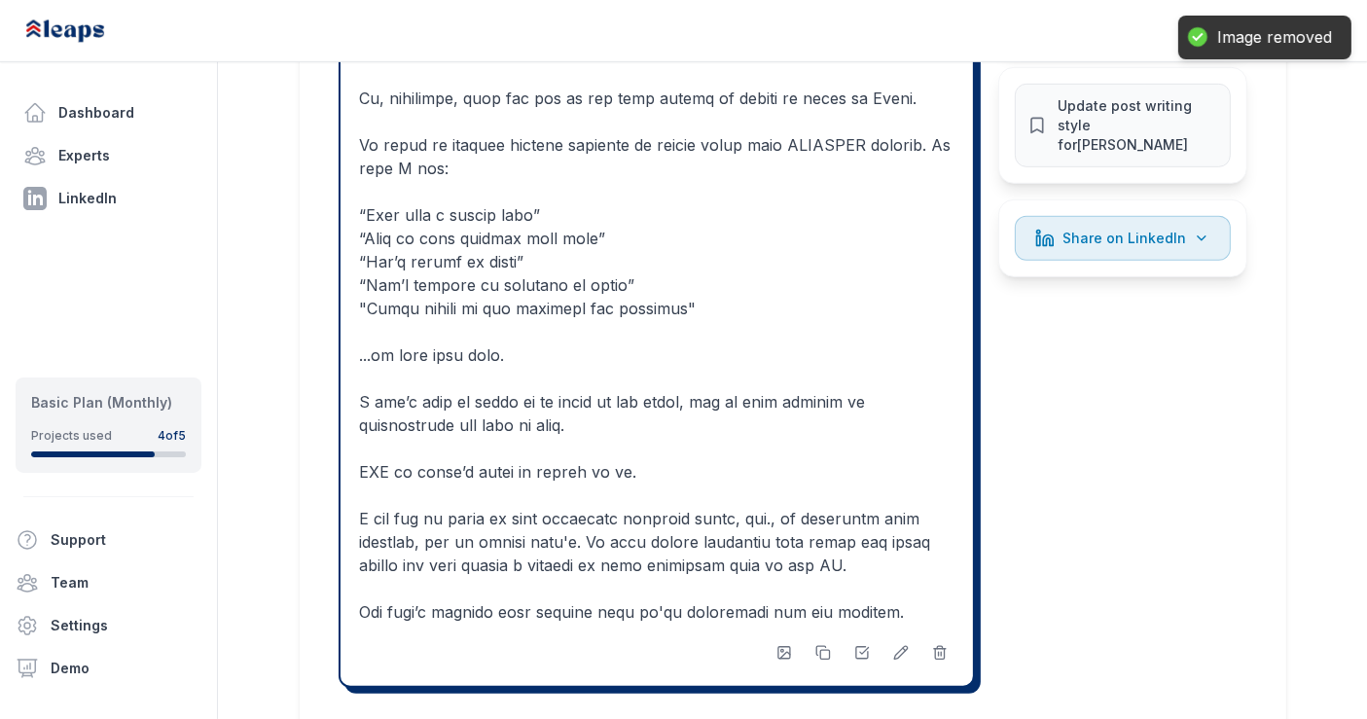
scroll to position [1198, 0]
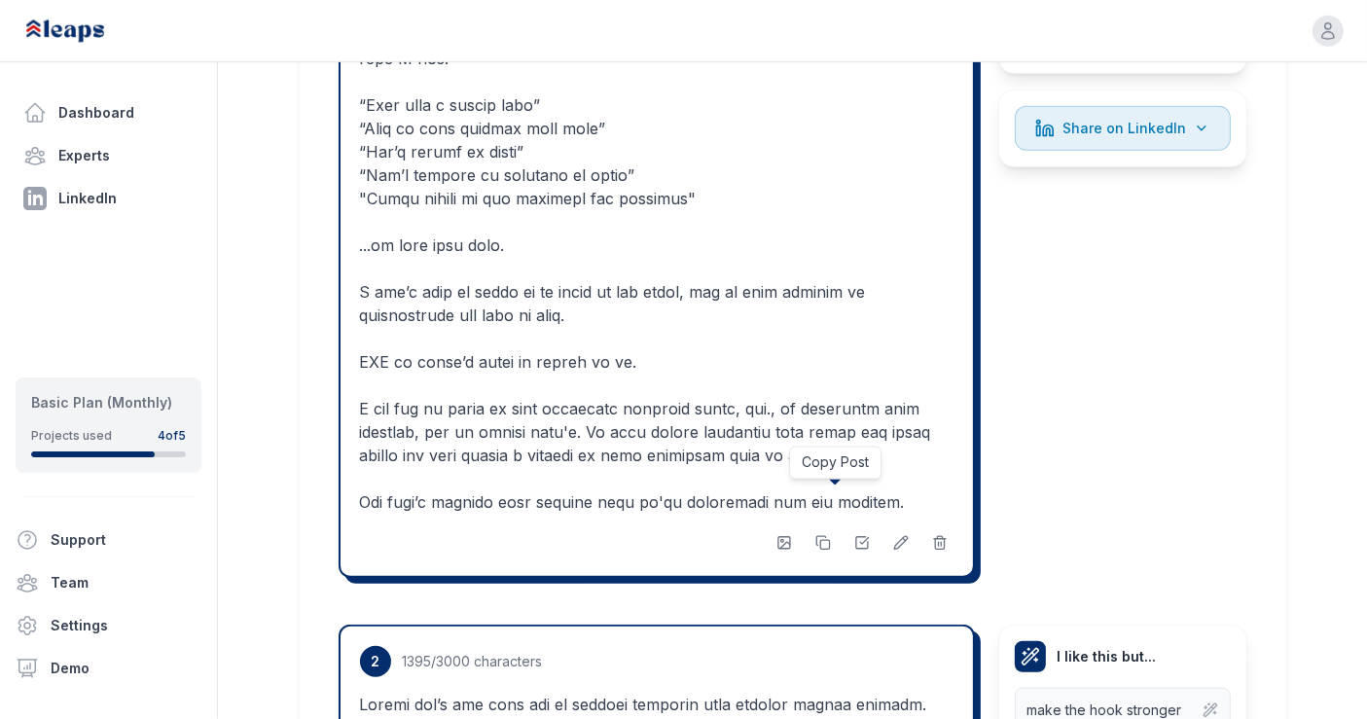
click at [825, 540] on rect at bounding box center [824, 544] width 9 height 9
